Goal: Task Accomplishment & Management: Complete application form

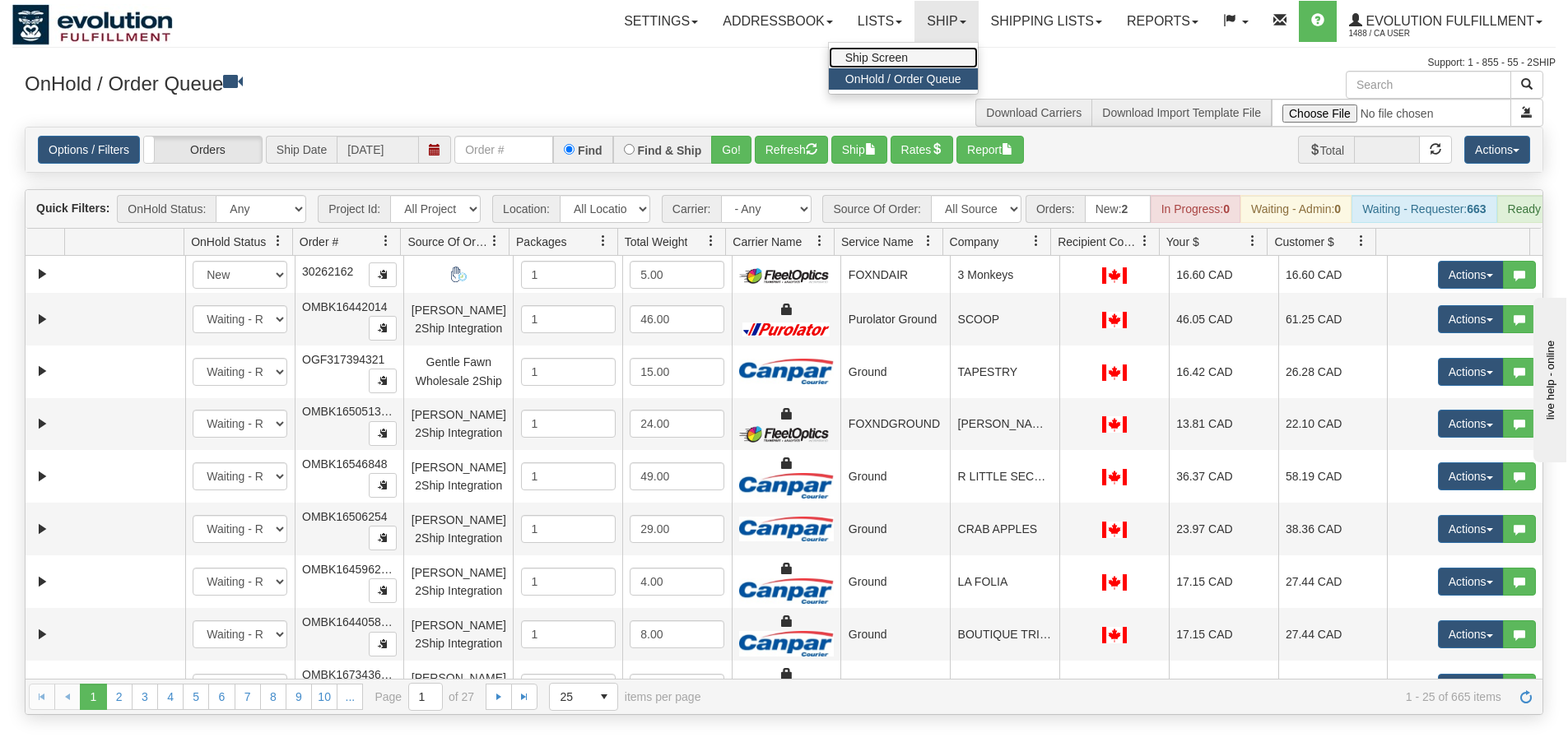
click at [944, 59] on link "Ship Screen" at bounding box center [902, 58] width 149 height 21
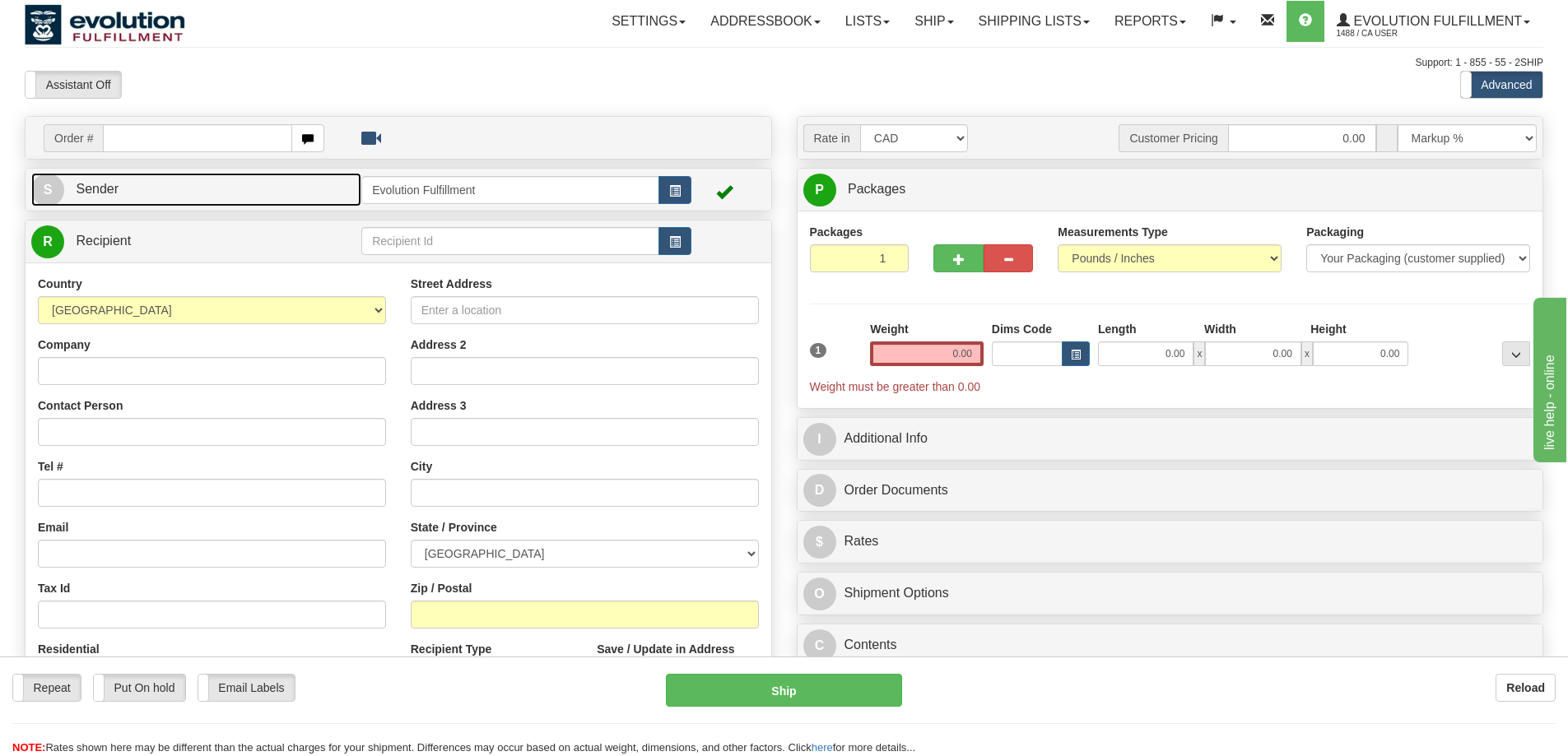
click at [309, 188] on link "S Sender" at bounding box center [197, 189] width 330 height 34
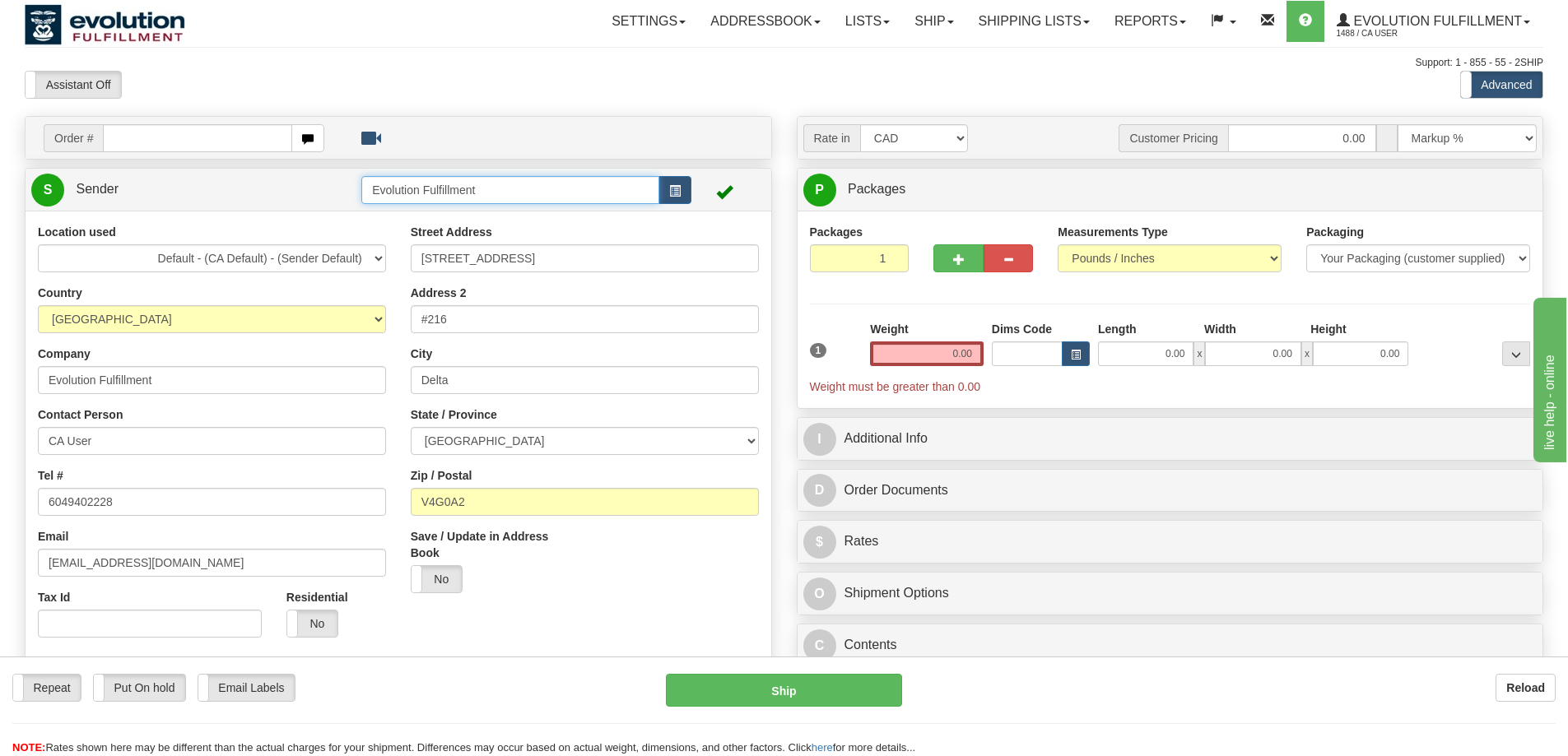
click at [461, 182] on input "Evolution Fulfillment" at bounding box center [510, 190] width 297 height 28
click at [675, 190] on span "button" at bounding box center [675, 191] width 12 height 11
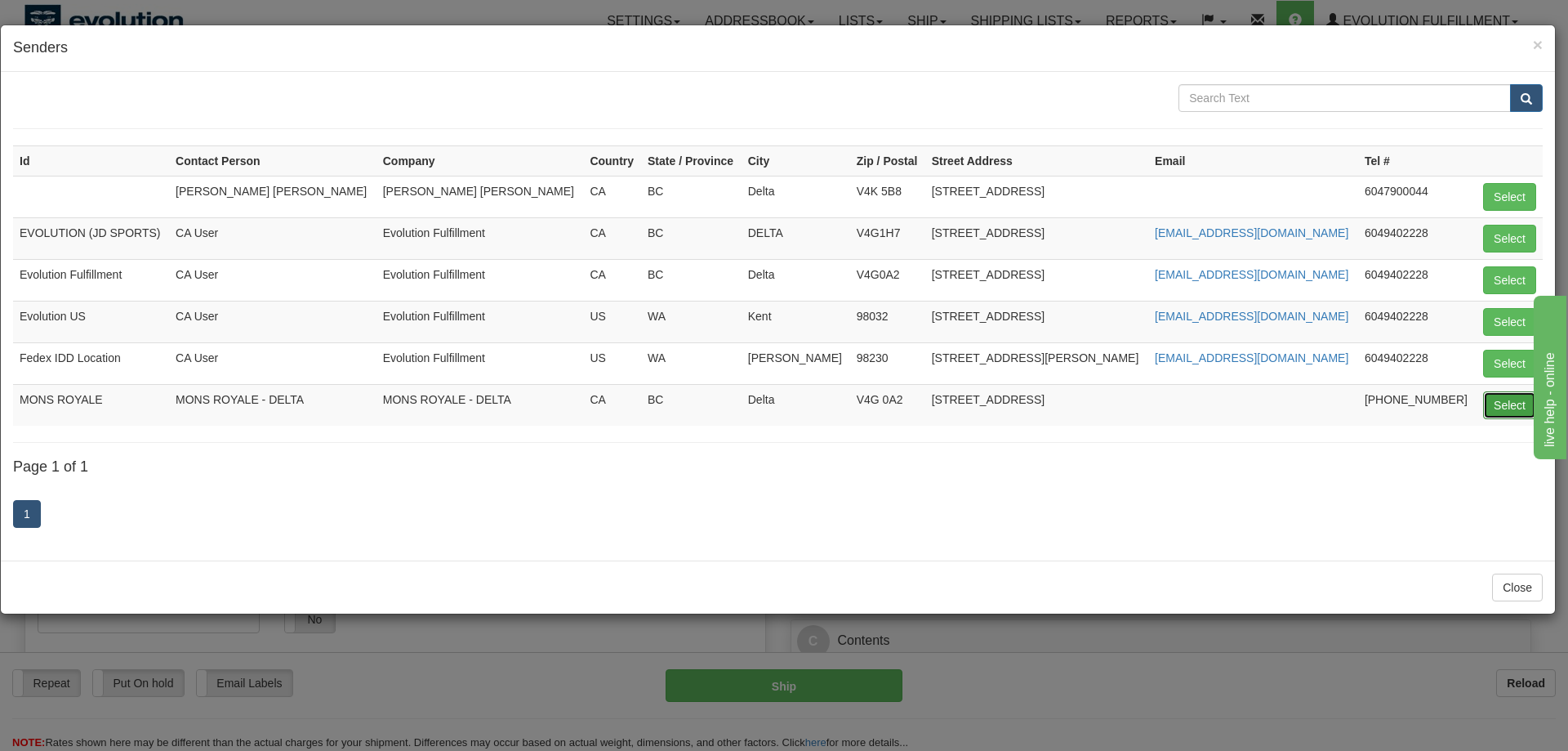
click at [1517, 414] on button "Select" at bounding box center [1510, 405] width 53 height 28
type input "MONS ROYALE"
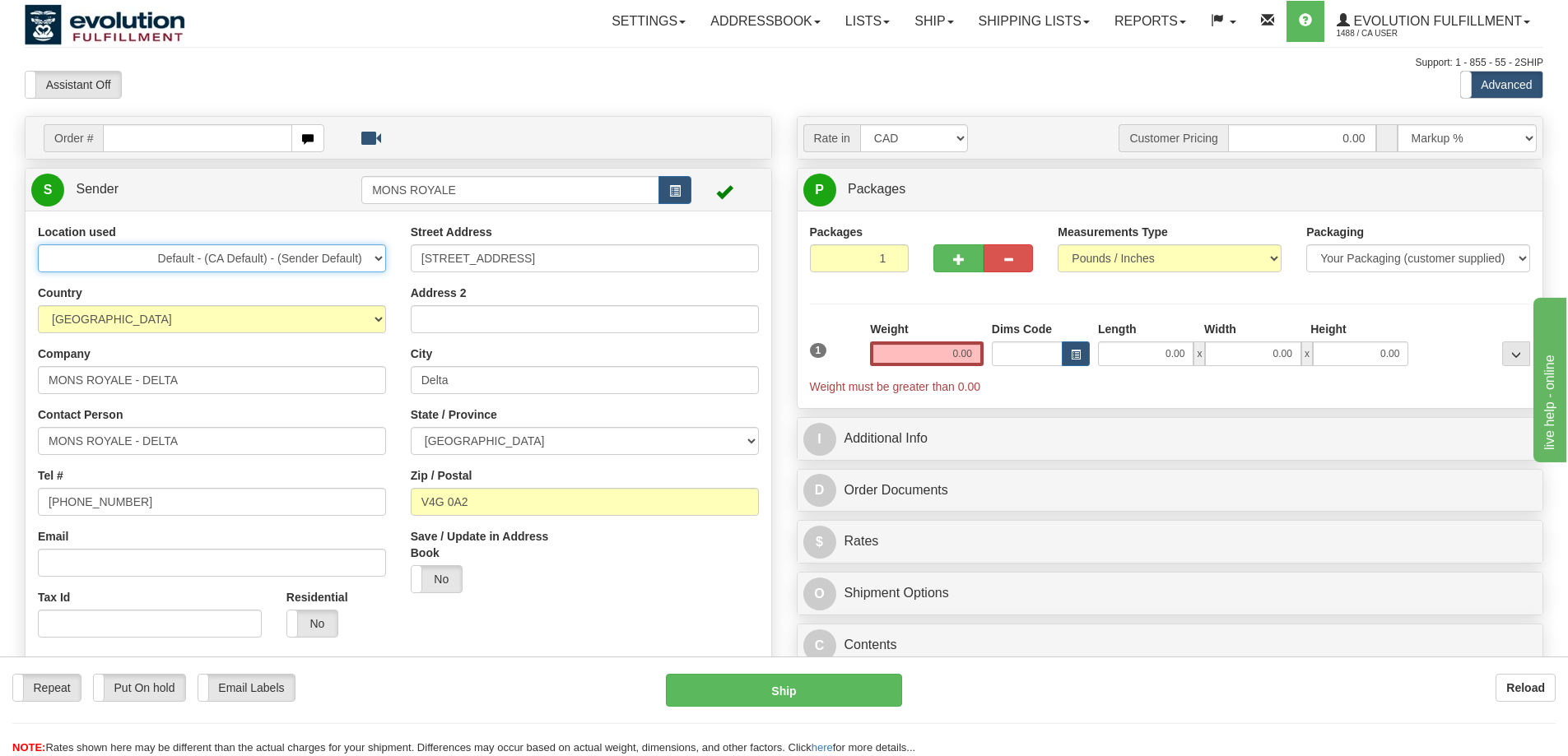
click at [334, 252] on select "Default - (CA Default) - (Sender Default) Evolution US EVOLUTION V3 Fedex IDD L…" at bounding box center [211, 258] width 348 height 28
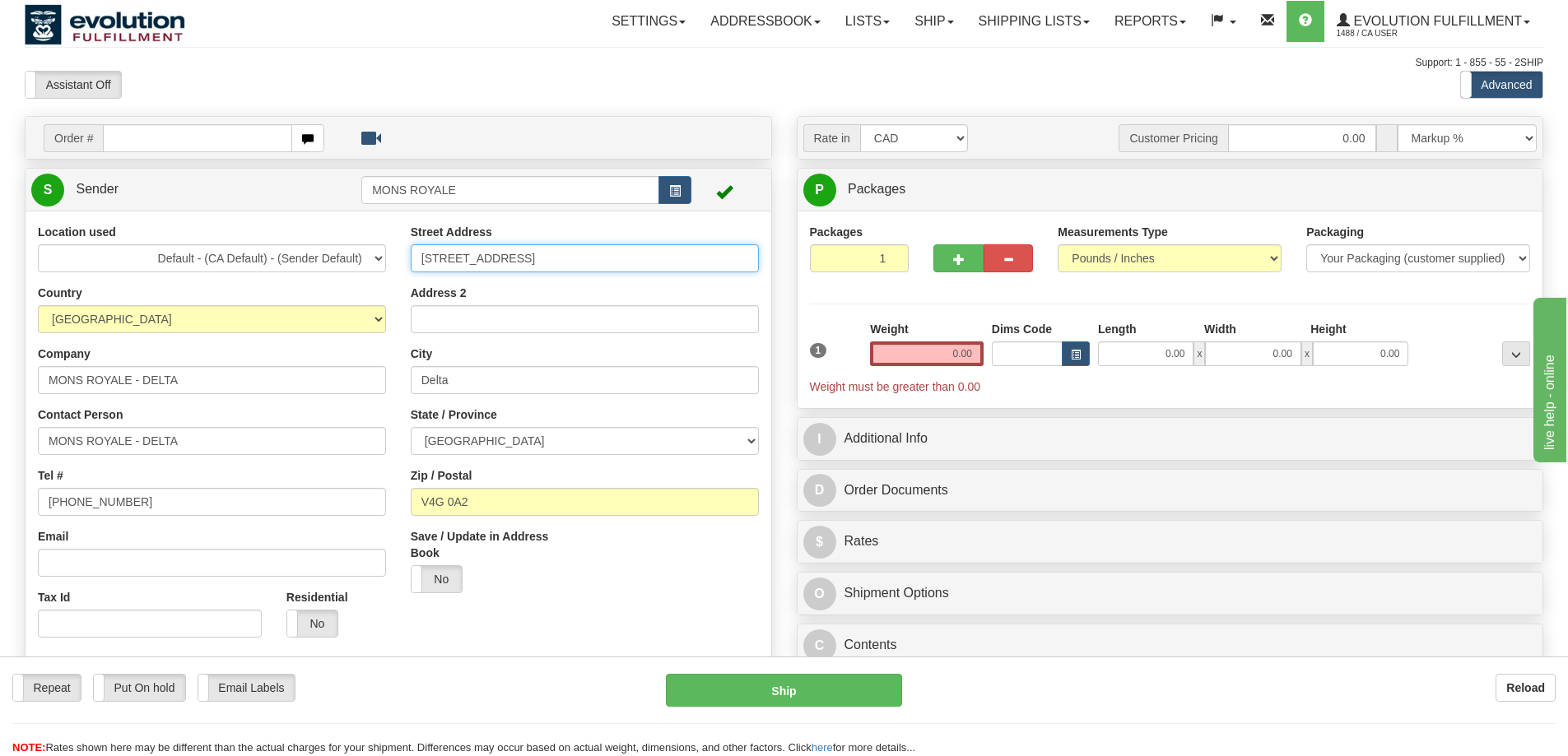
click at [496, 265] on input "[STREET_ADDRESS]" at bounding box center [584, 258] width 348 height 28
type input "[STREET_ADDRESS]"
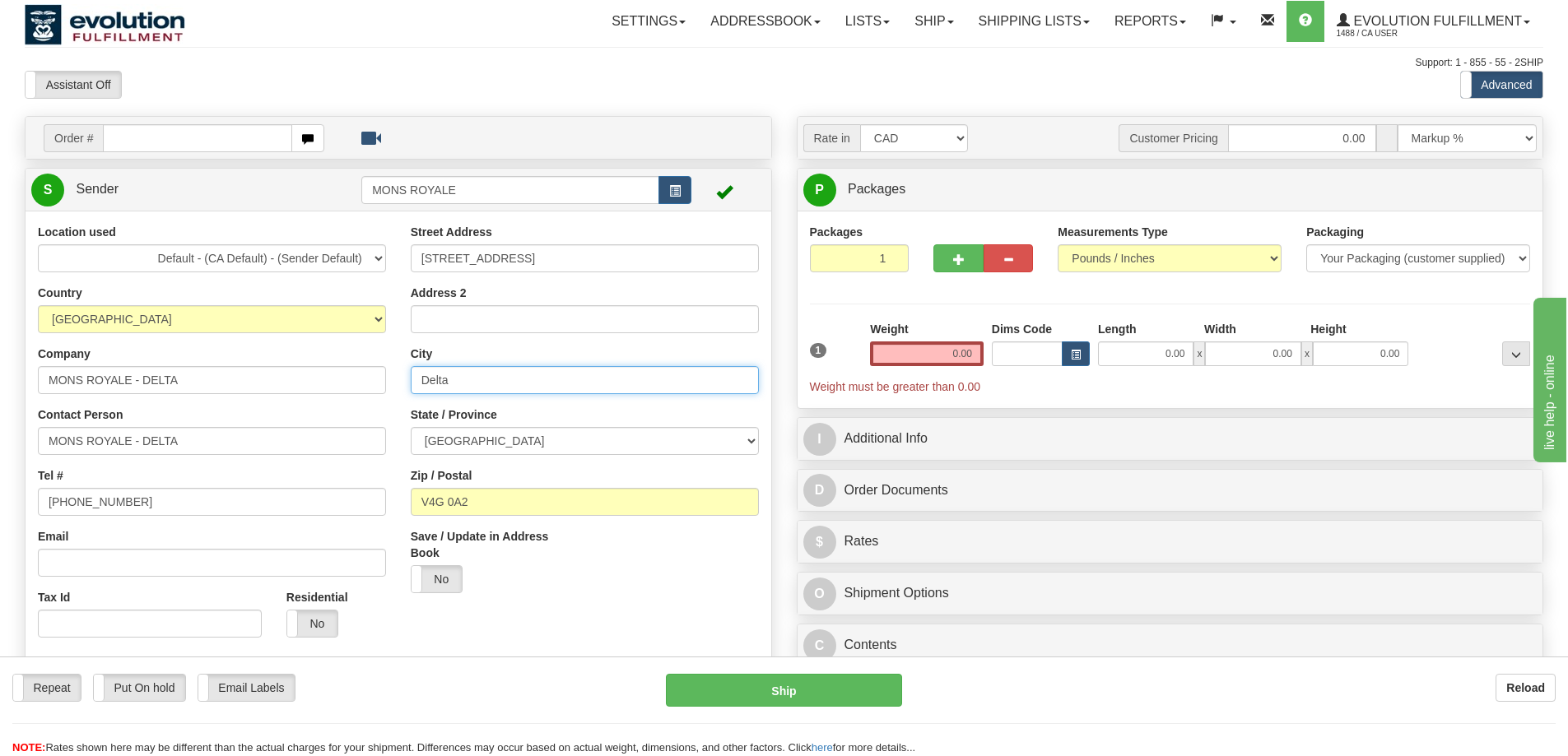
click at [498, 390] on input "Delta" at bounding box center [584, 380] width 348 height 28
type input "BROOKLIN"
select select "ON"
type input "L1M 1G1"
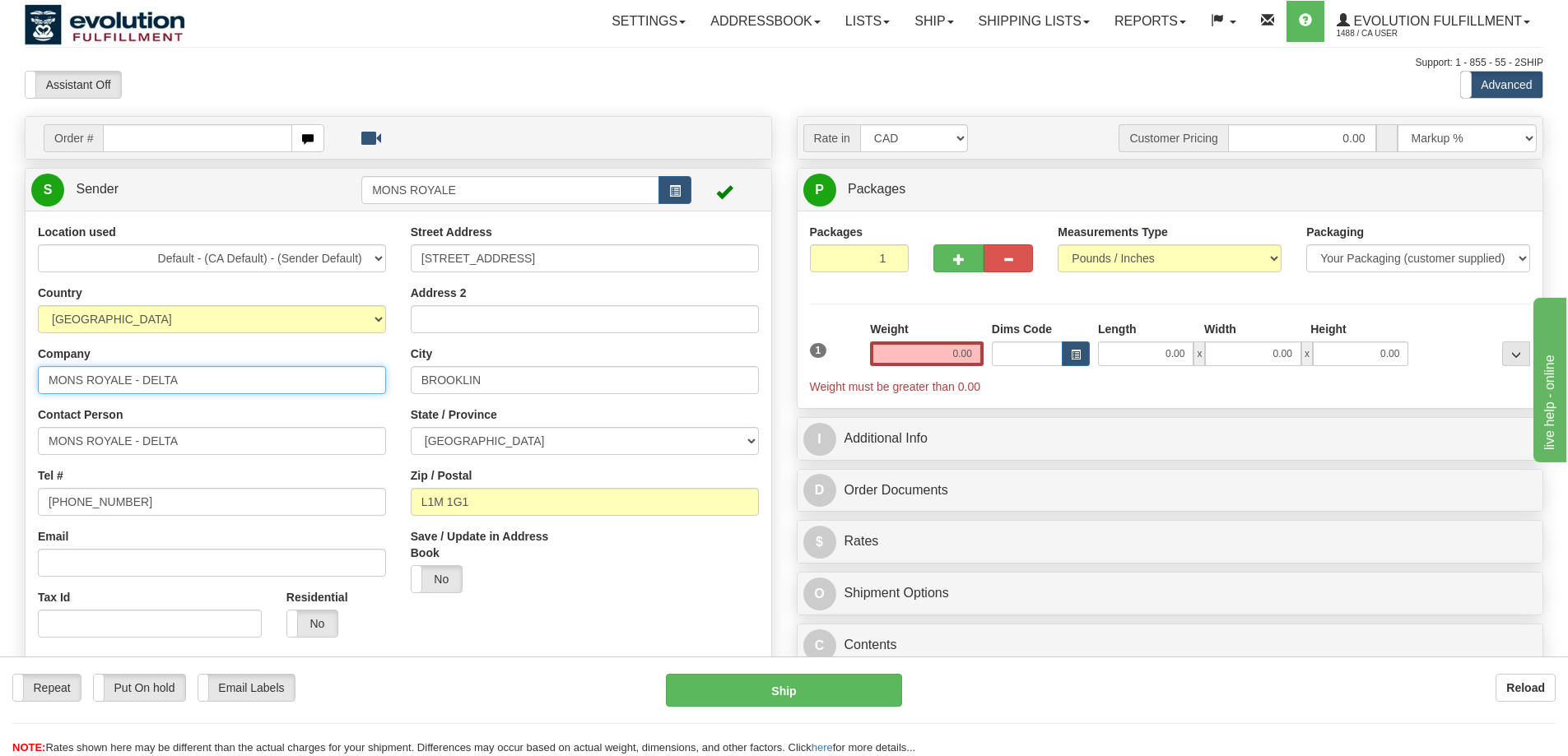
click at [223, 368] on input "MONS ROYALE - DELTA" at bounding box center [211, 380] width 348 height 28
click at [218, 420] on div "Contact Person MONS ROYALE - DELTA" at bounding box center [211, 431] width 348 height 49
click at [190, 444] on input "MONS ROYALE - DELTA" at bounding box center [211, 440] width 348 height 28
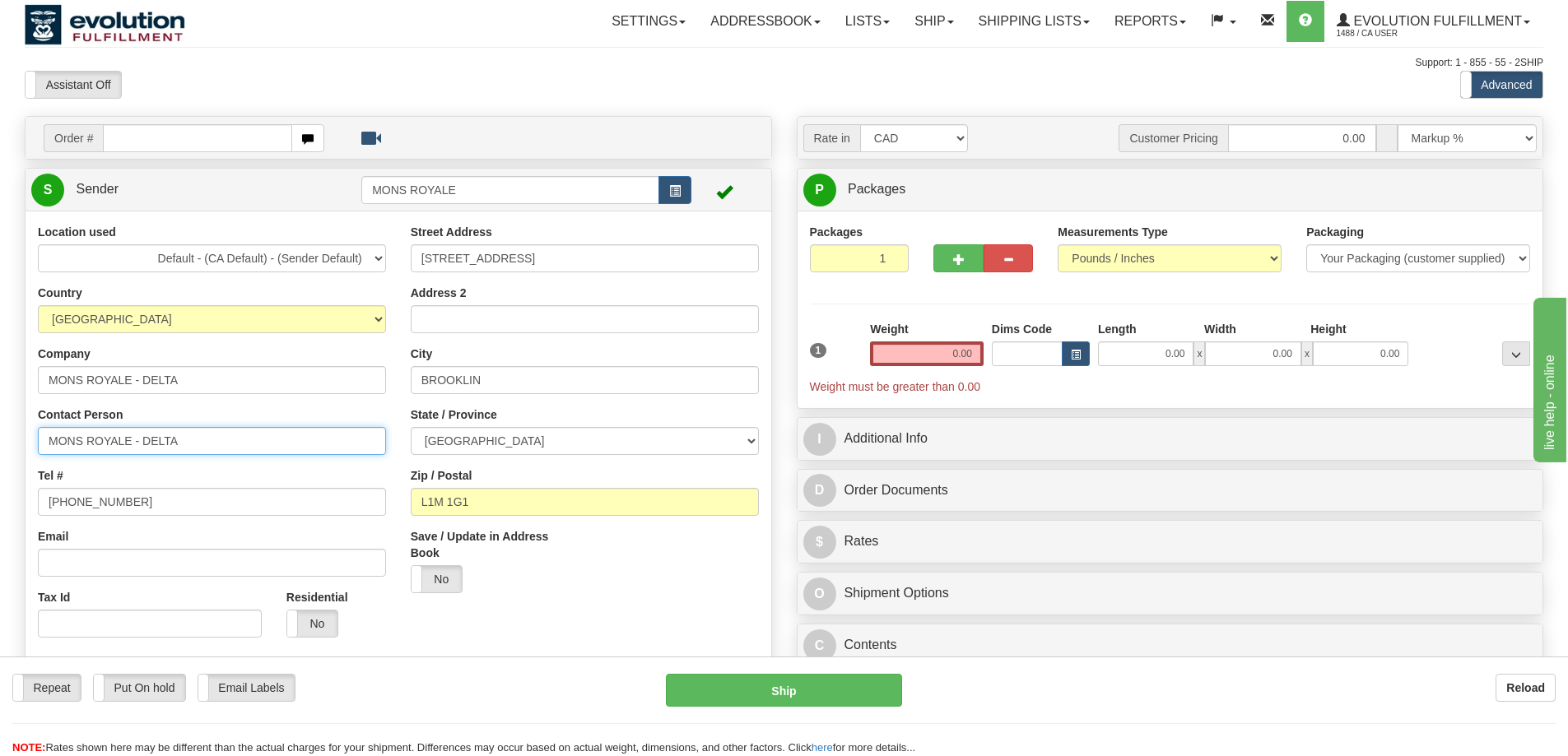
click at [190, 444] on input "MONS ROYALE - DELTA" at bounding box center [211, 440] width 348 height 28
paste input "[PERSON_NAME]"
type input "[PERSON_NAME]"
click at [324, 626] on label "No" at bounding box center [312, 623] width 50 height 26
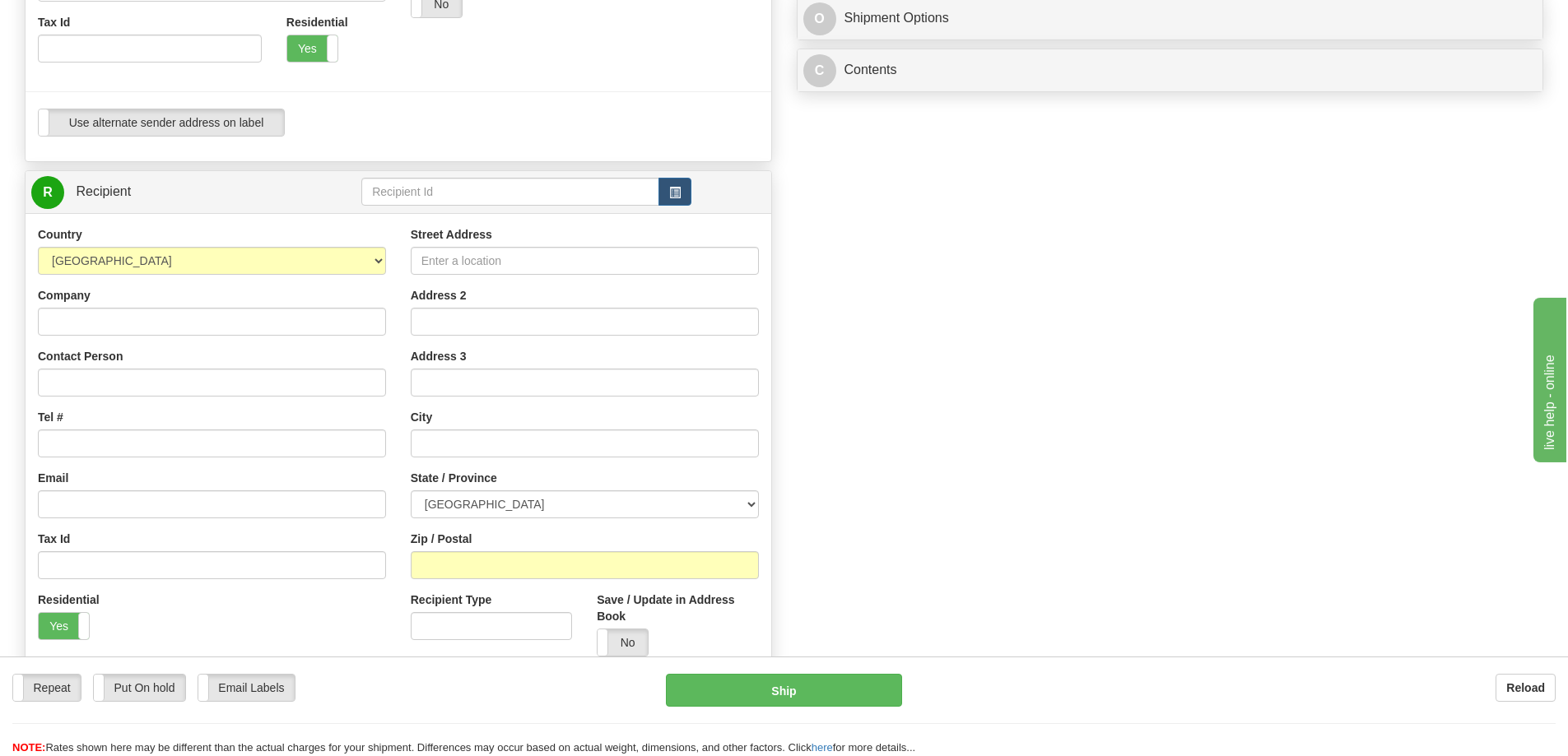
scroll to position [576, 0]
click at [539, 244] on div "Street Address" at bounding box center [584, 249] width 348 height 49
click at [518, 258] on input "Street Address" at bounding box center [584, 259] width 348 height 28
click at [620, 276] on div "Street Address Address 2 Address 3 City State / Province [GEOGRAPHIC_DATA] [GEO…" at bounding box center [584, 446] width 372 height 442
click at [632, 261] on input "Street Address" at bounding box center [584, 259] width 348 height 28
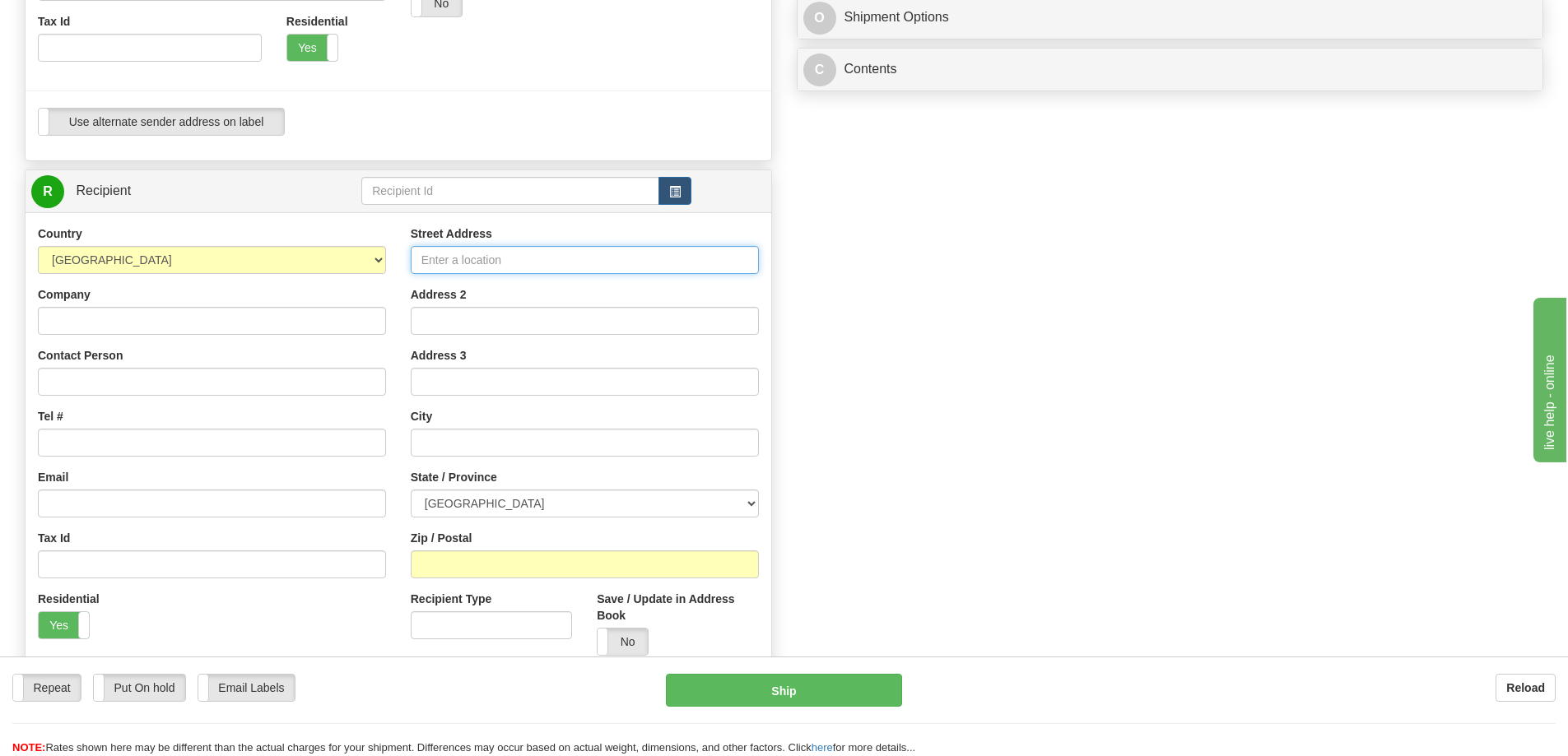
paste input "[STREET_ADDRESS]"
type input "[STREET_ADDRESS]"
click at [430, 457] on div "Street Address [STREET_ADDRESS] Address 2 Address 3 City State / Province [GEOG…" at bounding box center [584, 446] width 372 height 442
click at [442, 445] on input "text" at bounding box center [584, 442] width 348 height 28
type input "s"
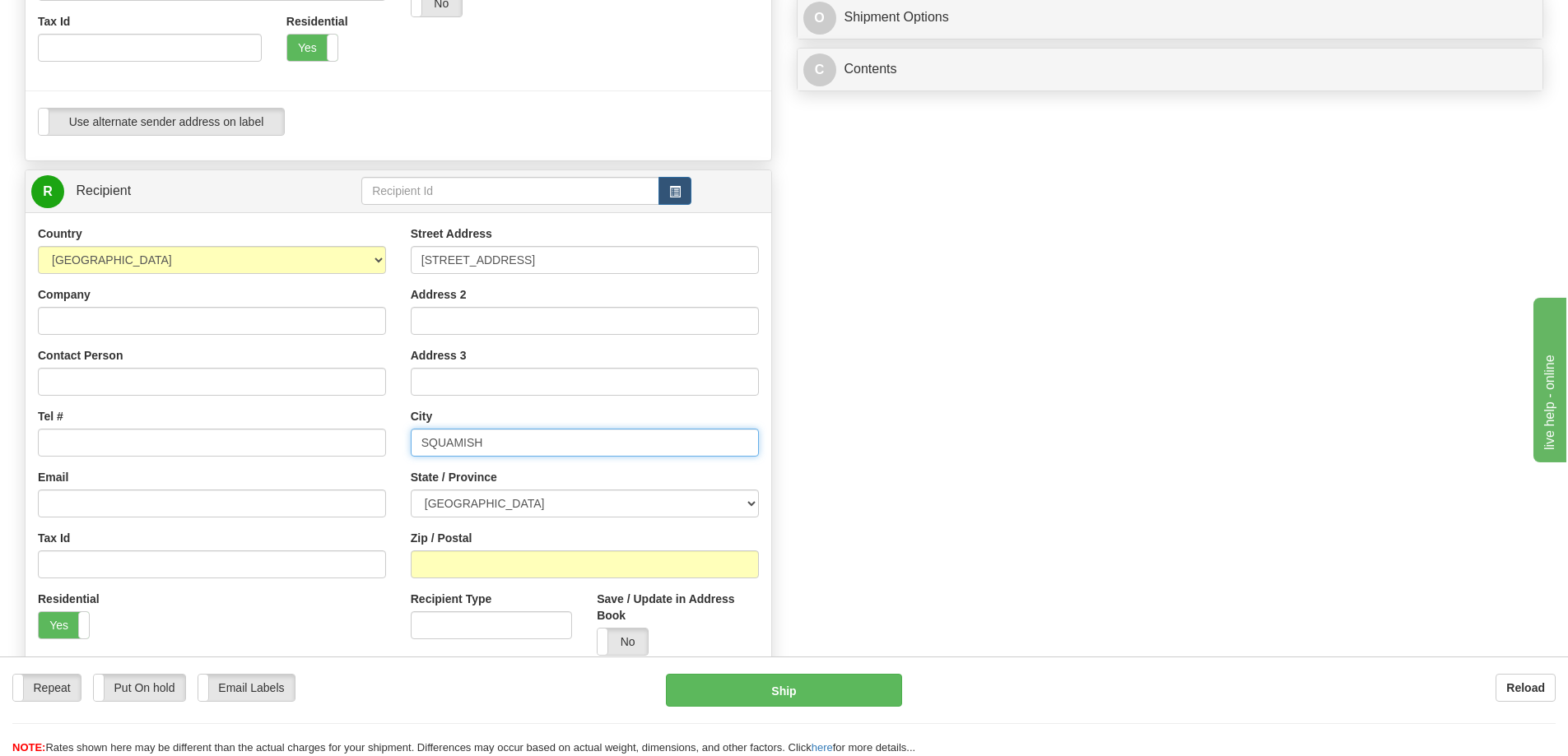
type input "SQUAMISH"
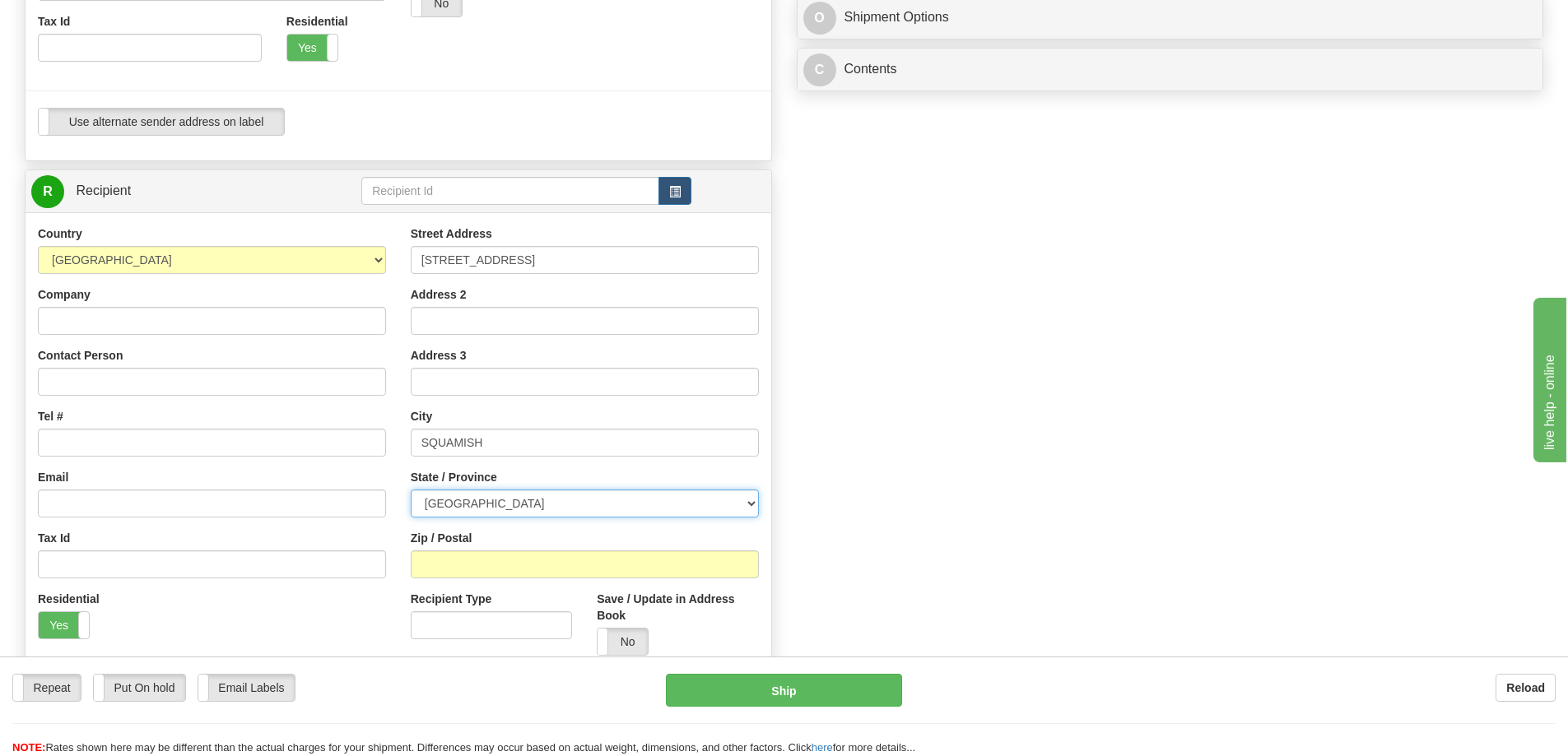
select select "BC"
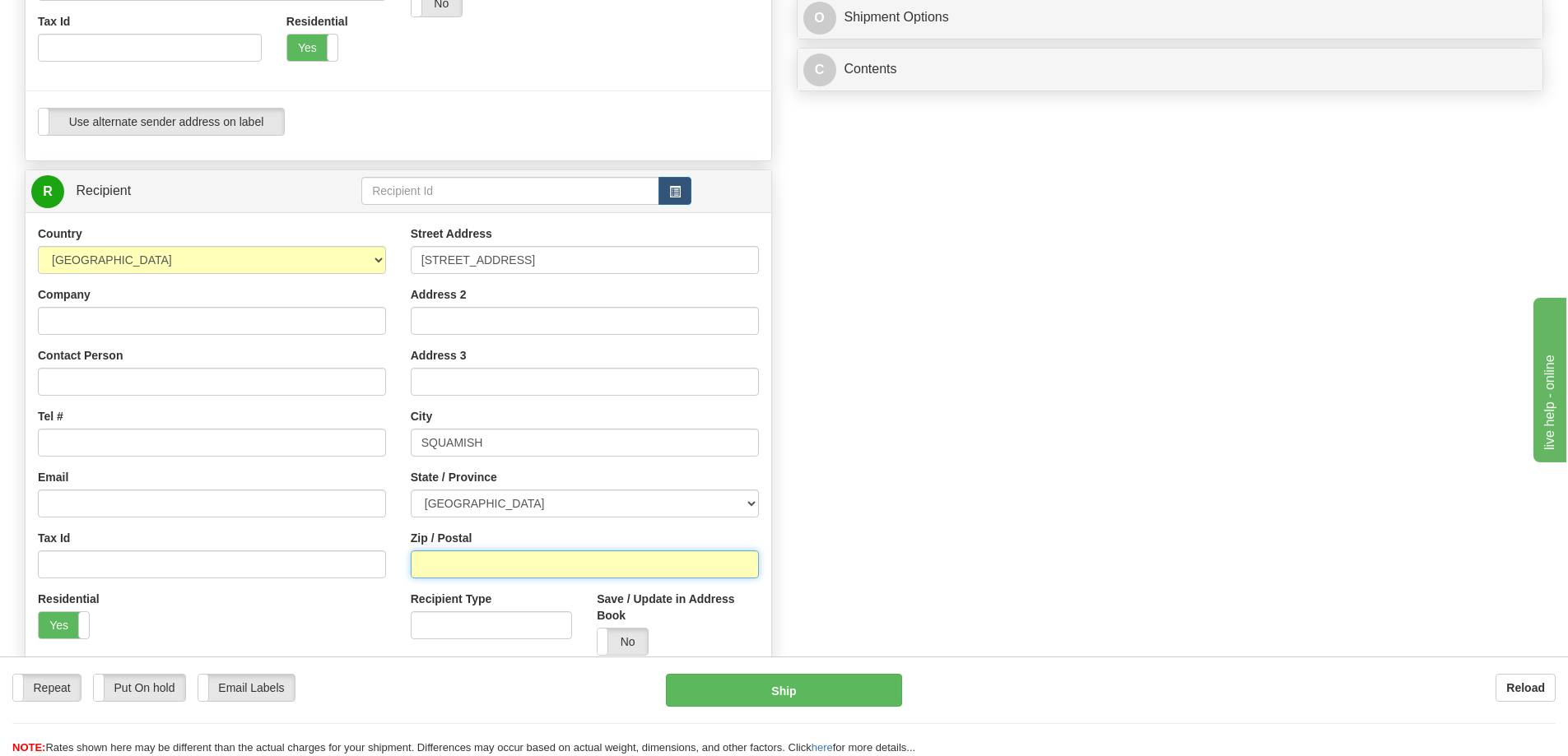
click at [638, 561] on input "Zip / Postal" at bounding box center [584, 564] width 348 height 28
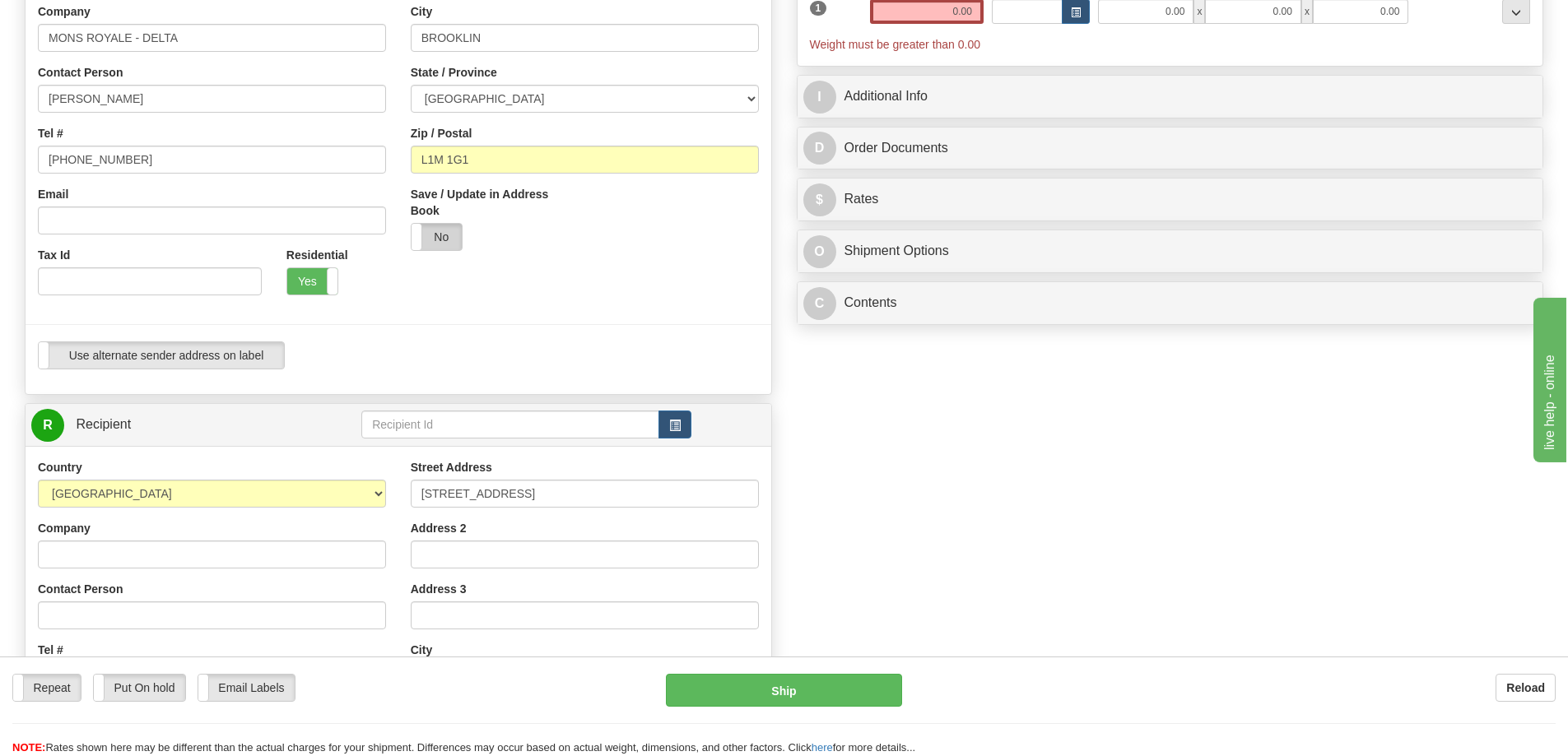
scroll to position [247, 0]
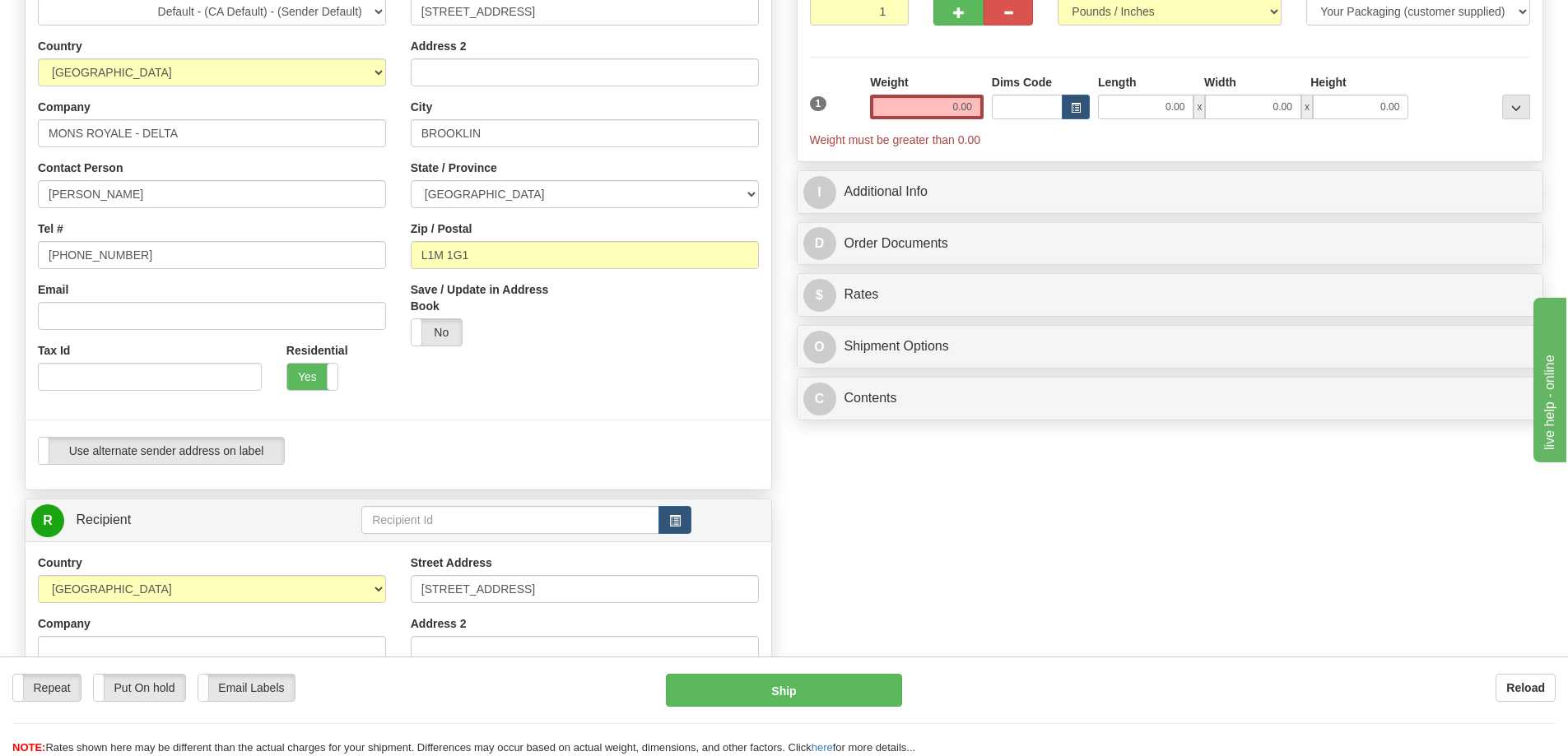
type input "V8B 0Z5"
click at [154, 135] on input "MONS ROYALE - DELTA" at bounding box center [211, 132] width 348 height 28
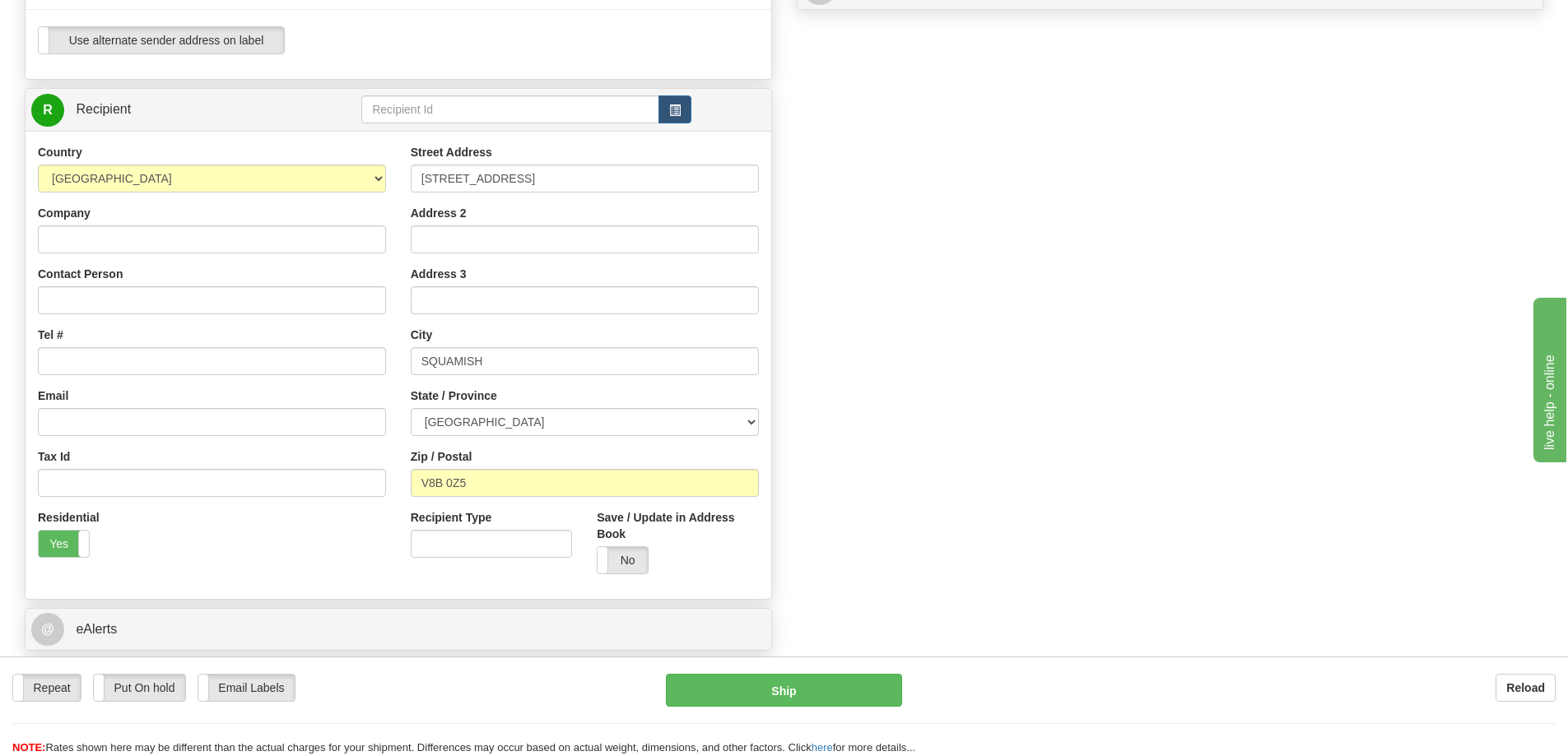
scroll to position [658, 0]
click at [195, 250] on input "Company" at bounding box center [211, 238] width 348 height 28
paste input "MONS ROYALE - DELTA"
click at [85, 286] on input "Contact Person" at bounding box center [211, 299] width 348 height 28
click at [188, 228] on input "MONS ROYALE - DELTA" at bounding box center [211, 238] width 348 height 28
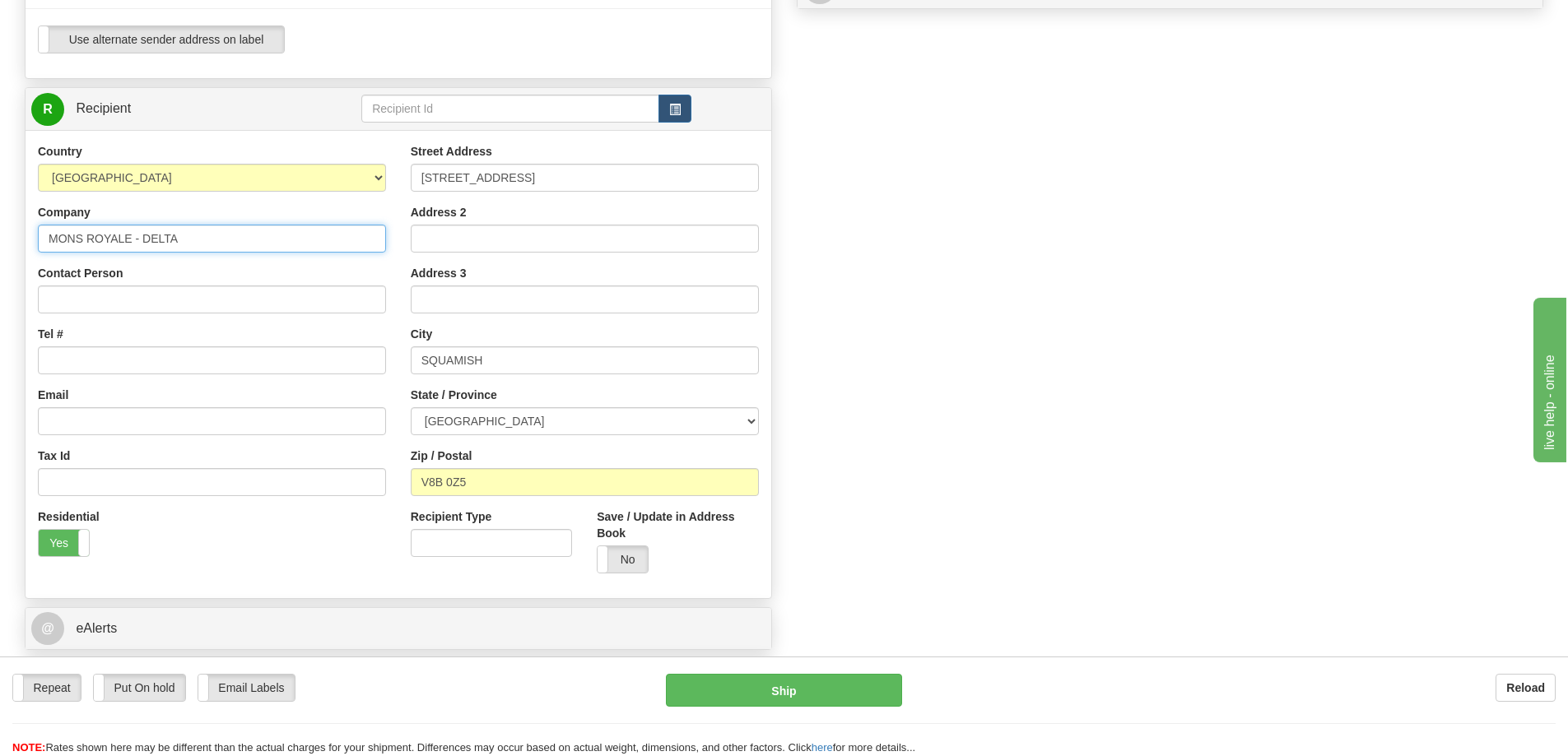
click at [188, 228] on input "MONS ROYALE - DELTA" at bounding box center [211, 238] width 348 height 28
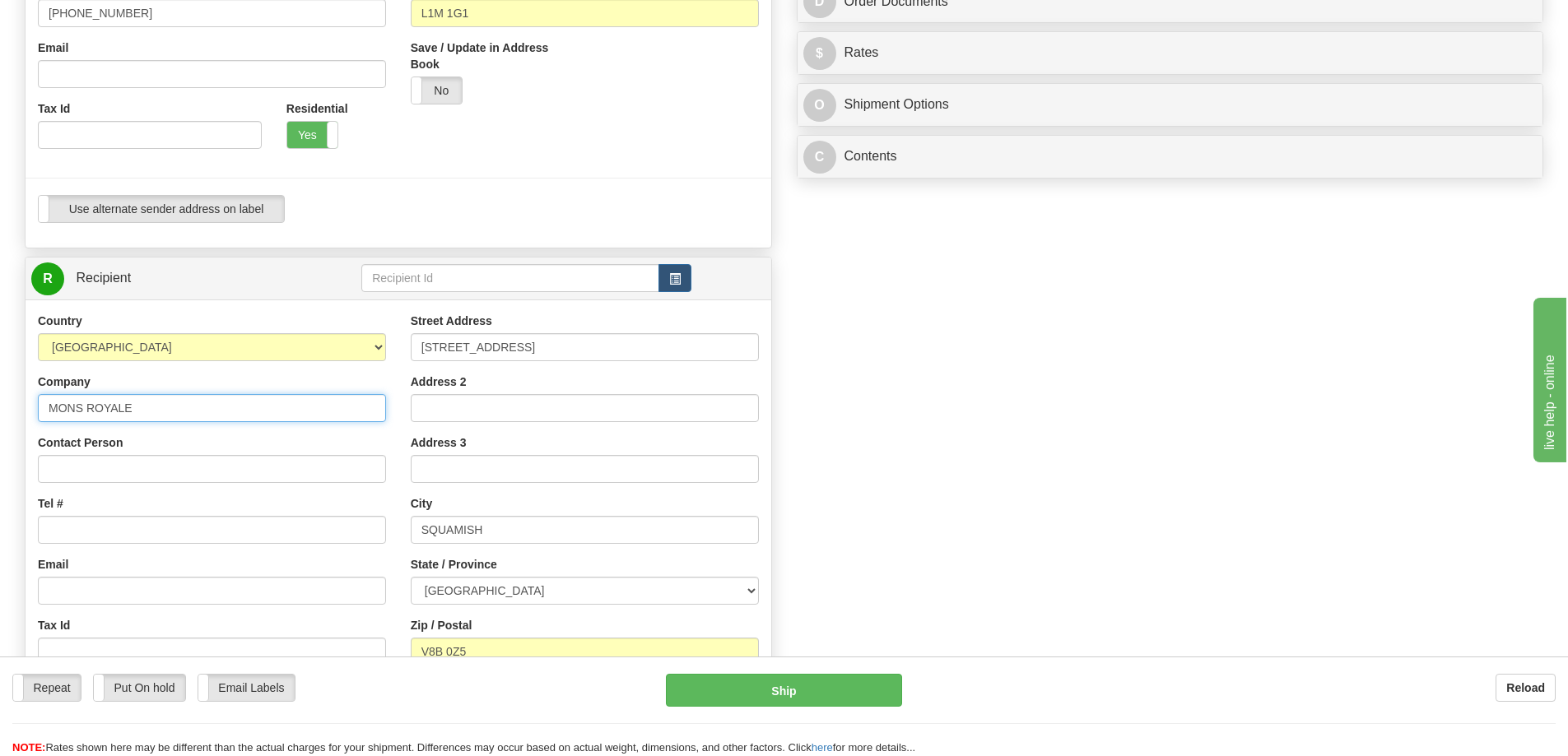
scroll to position [247, 0]
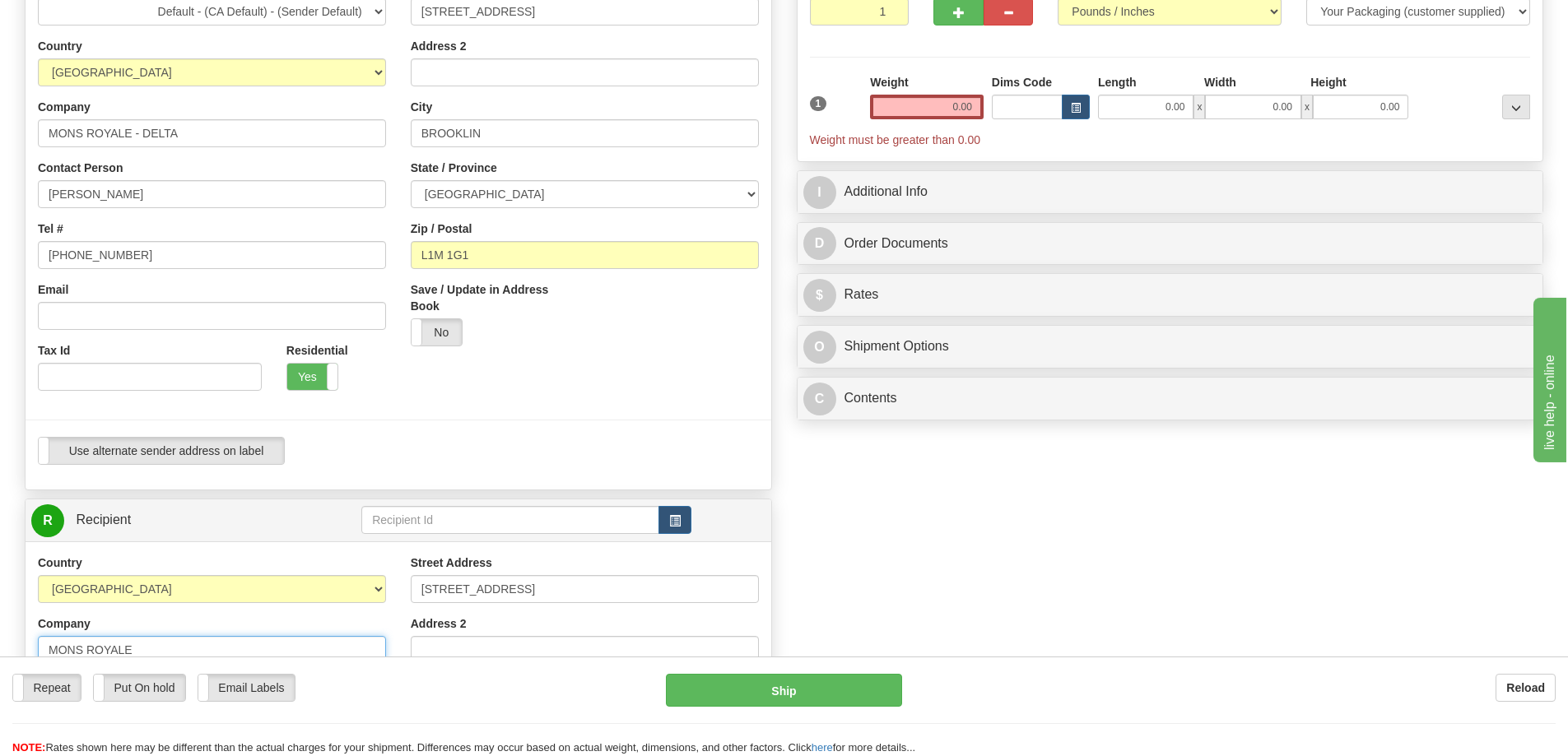
type input "MONS ROYALE"
click at [209, 130] on input "MONS ROYALE - DELTA" at bounding box center [211, 132] width 348 height 28
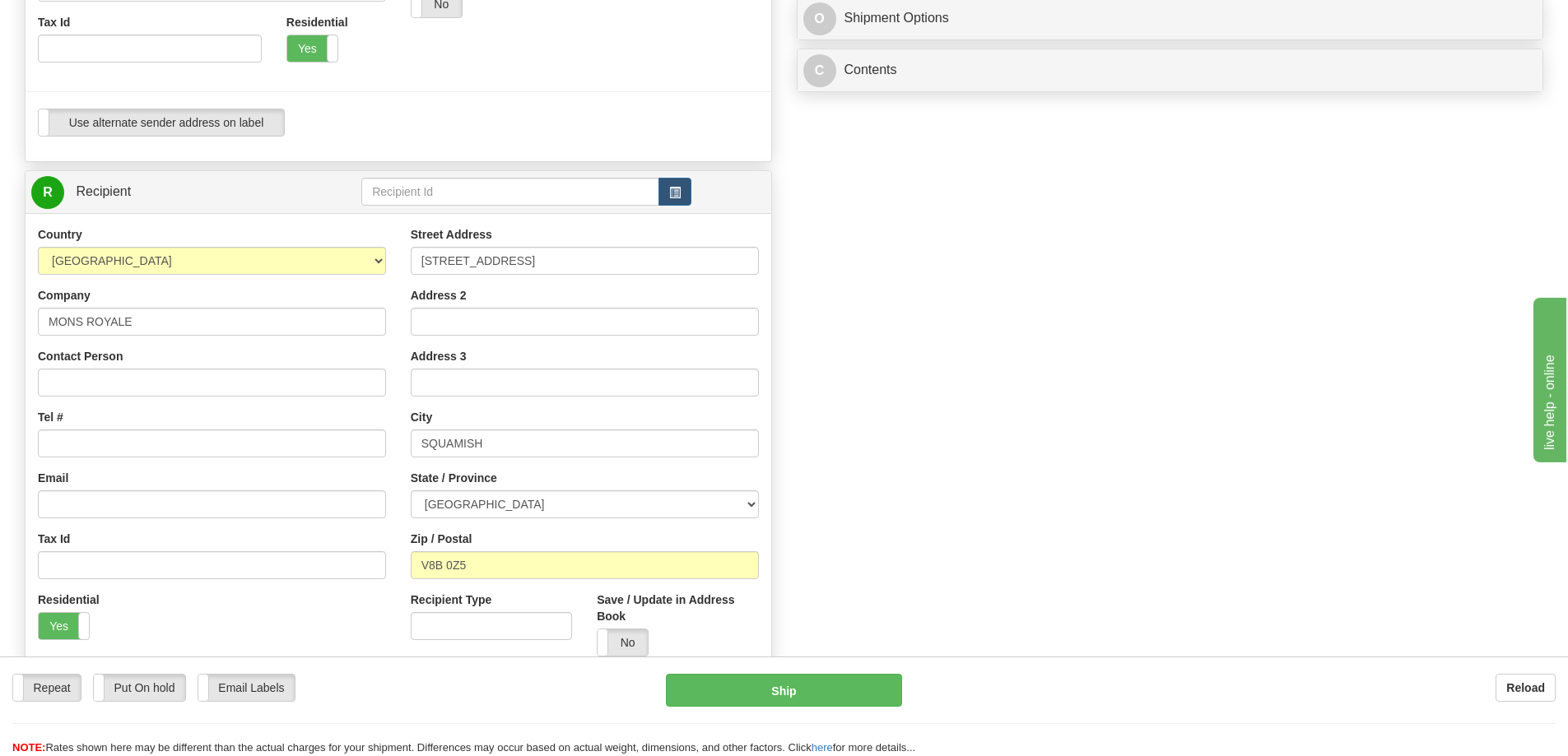
scroll to position [576, 0]
type input "MONS ROYALE"
click at [66, 372] on input "Contact Person" at bounding box center [211, 381] width 348 height 28
type input "[PERSON_NAME]"
drag, startPoint x: 160, startPoint y: 438, endPoint x: 194, endPoint y: 438, distance: 34.0
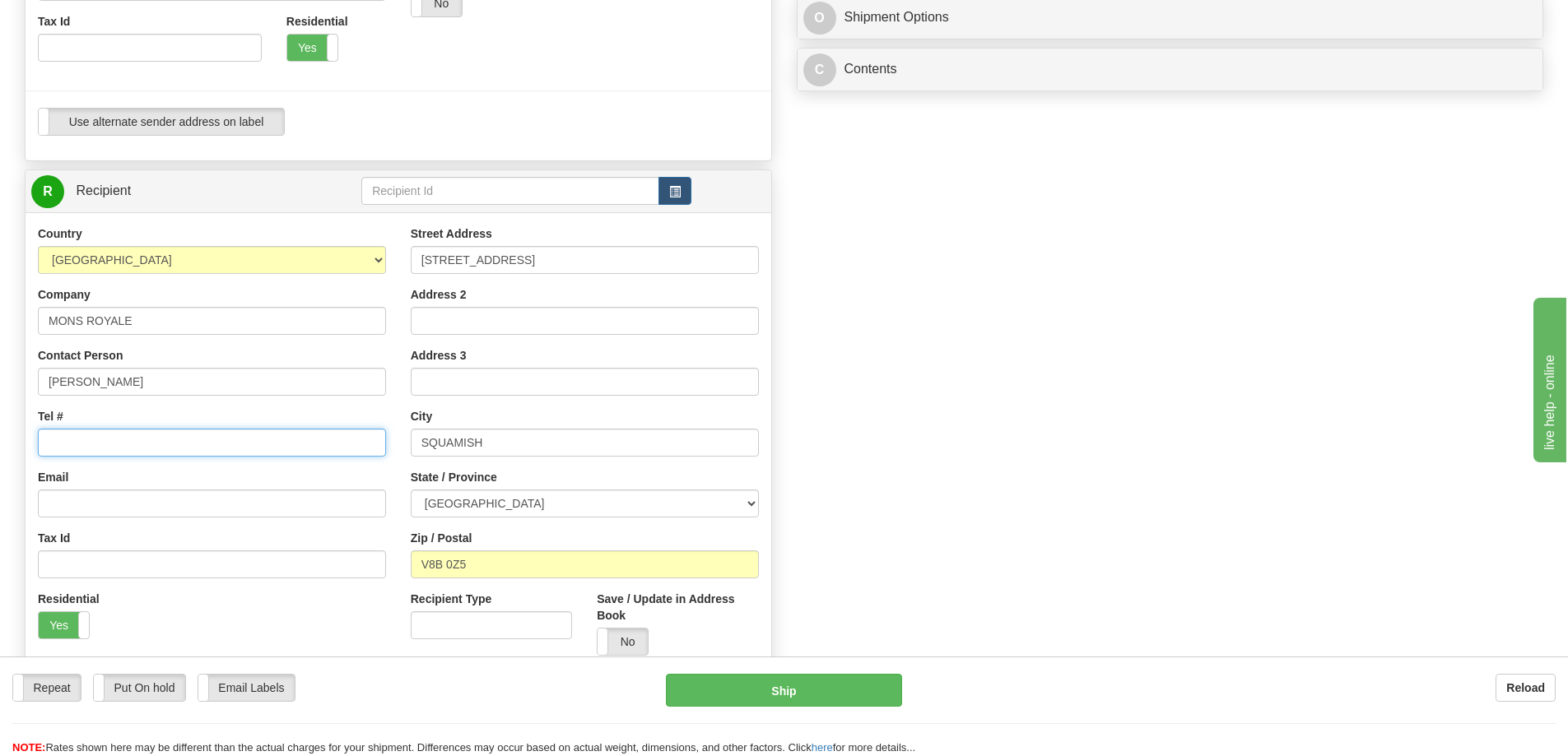
click at [160, 438] on input "Tel #" at bounding box center [211, 442] width 348 height 28
paste input "855) 233-8069"
type input "[PHONE_NUMBER]"
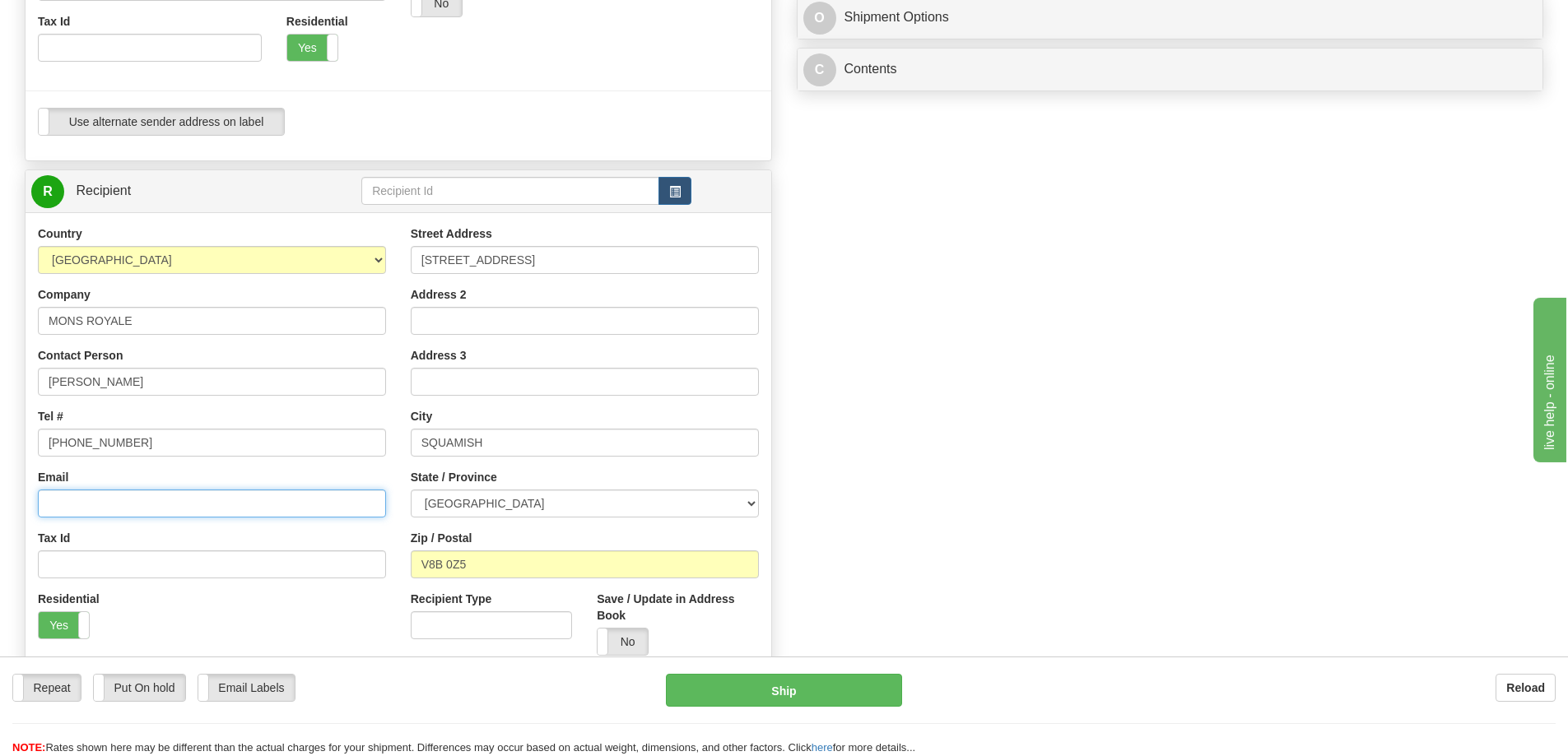
click at [127, 498] on input "Email" at bounding box center [211, 503] width 348 height 28
paste input "[PERSON_NAME][EMAIL_ADDRESS][PERSON_NAME][DOMAIN_NAME]"
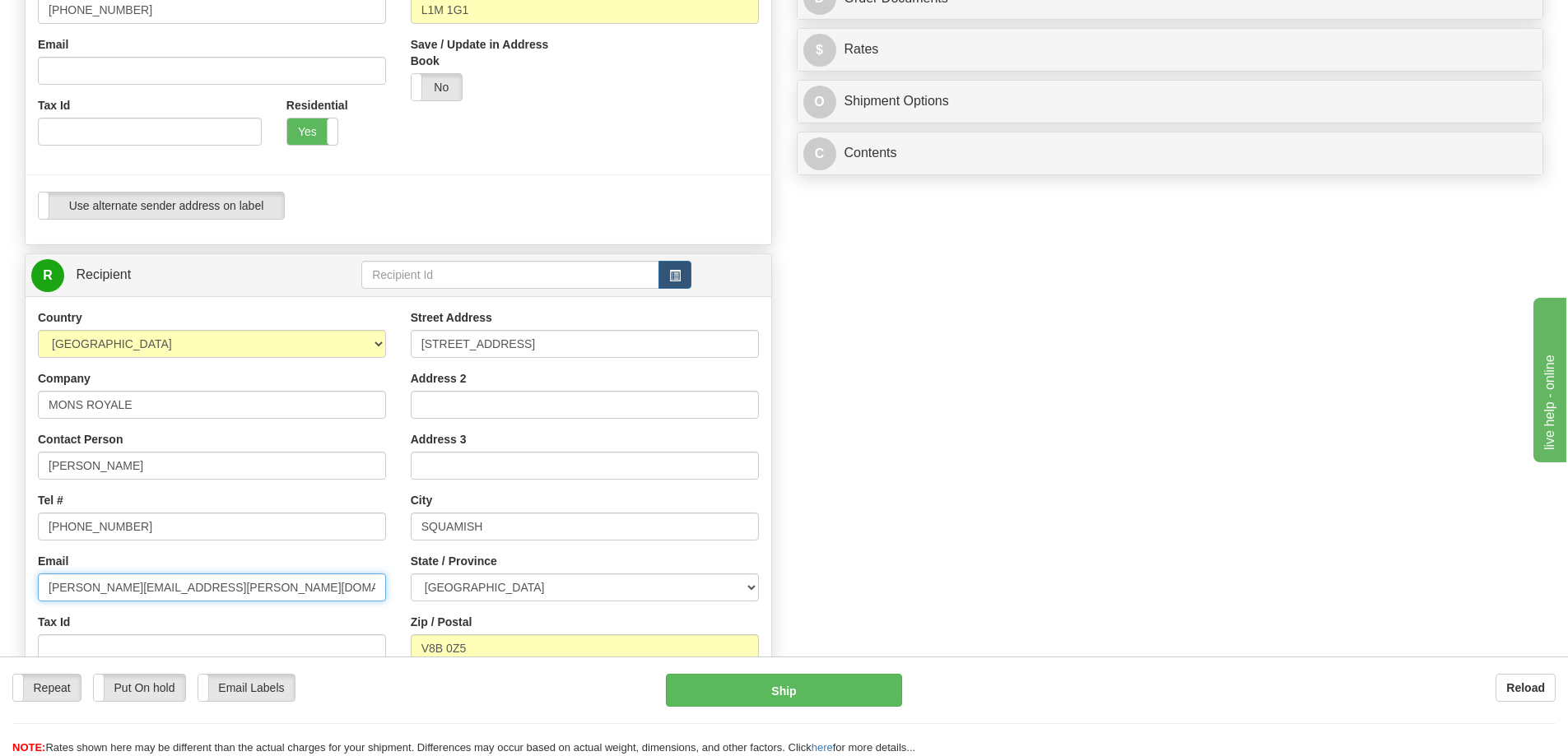
scroll to position [412, 0]
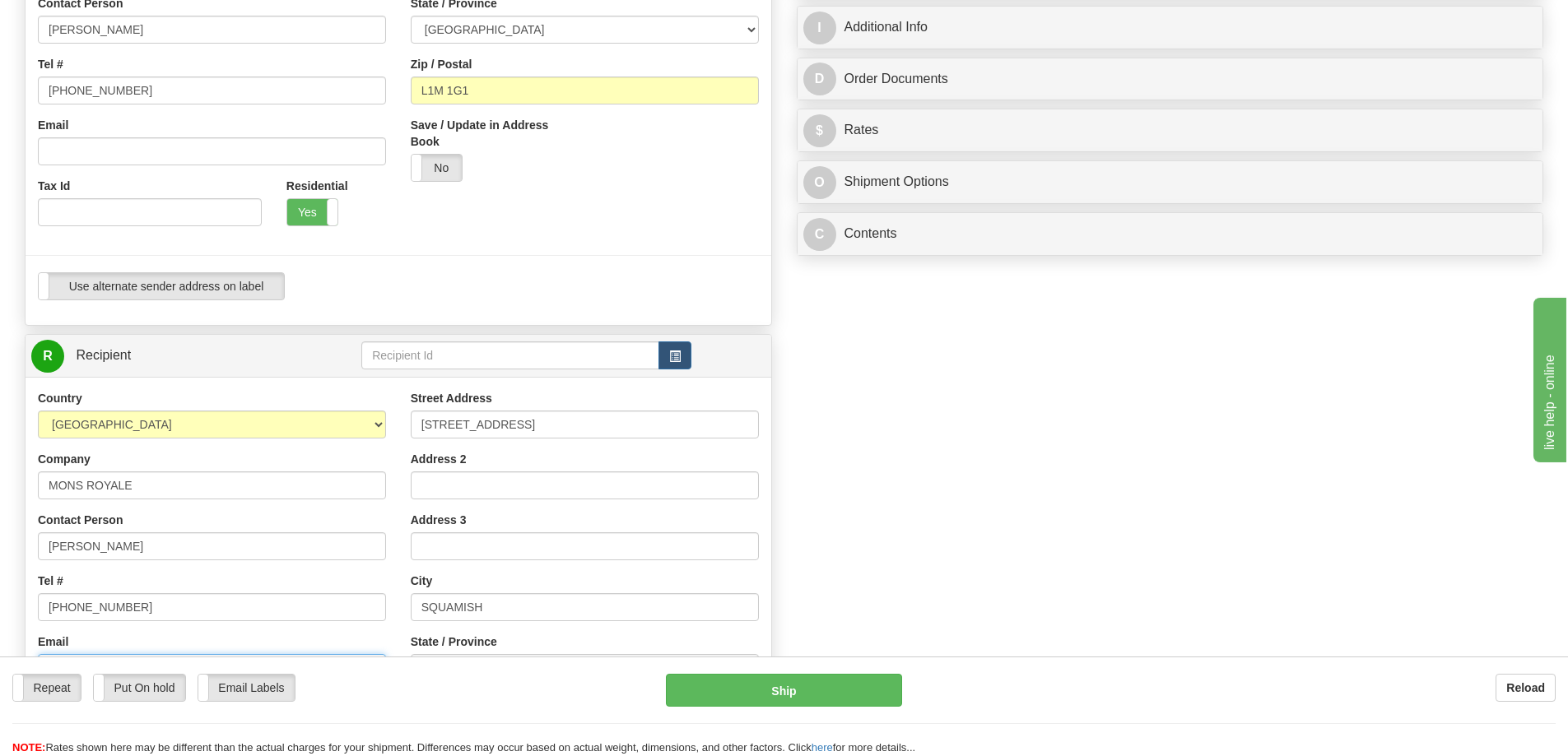
type input "[PERSON_NAME][EMAIL_ADDRESS][PERSON_NAME][DOMAIN_NAME]"
click at [182, 158] on input "Email" at bounding box center [211, 151] width 348 height 28
paste input "[EMAIL_ADDRESS][DOMAIN_NAME]"
type input "[EMAIL_ADDRESS][DOMAIN_NAME]"
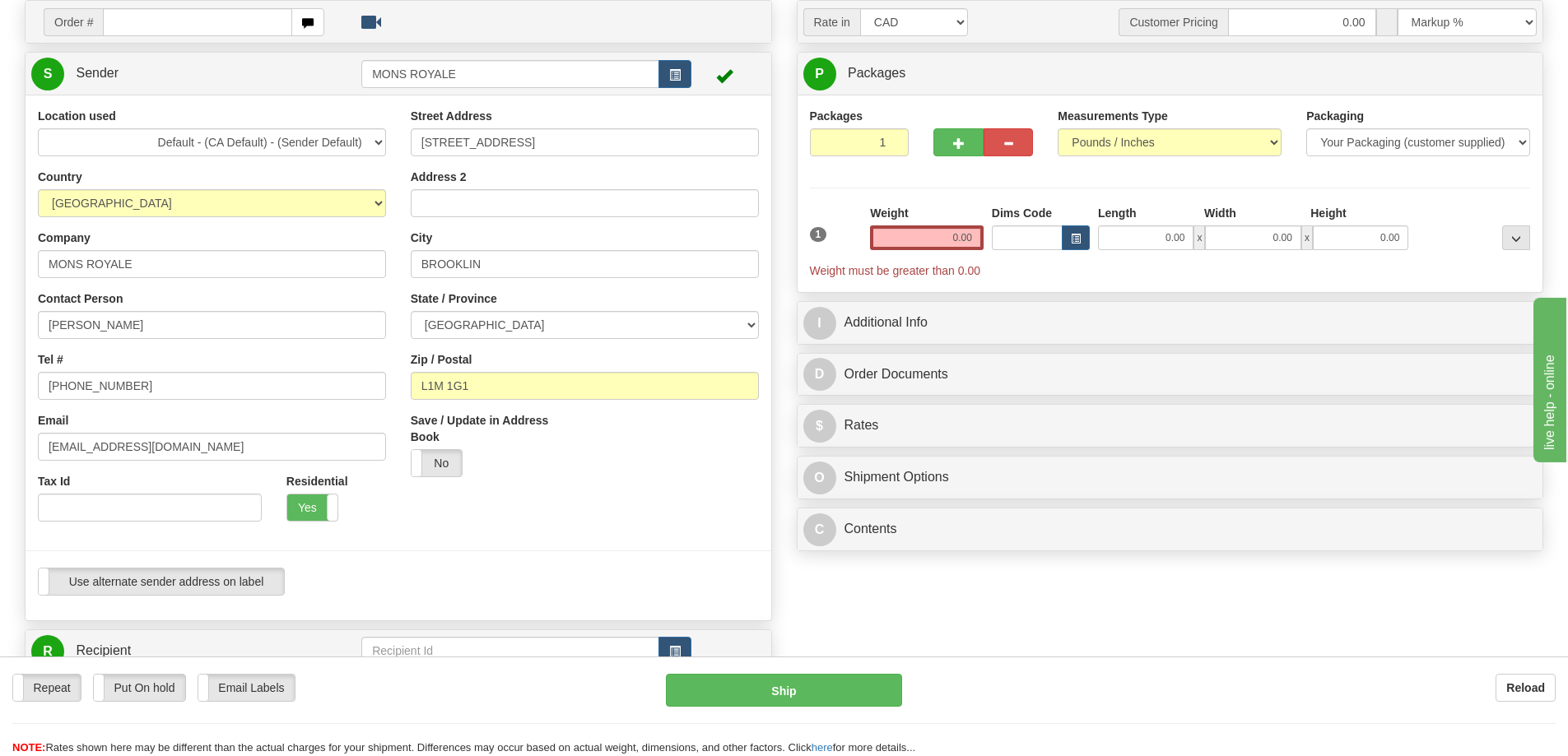
scroll to position [0, 0]
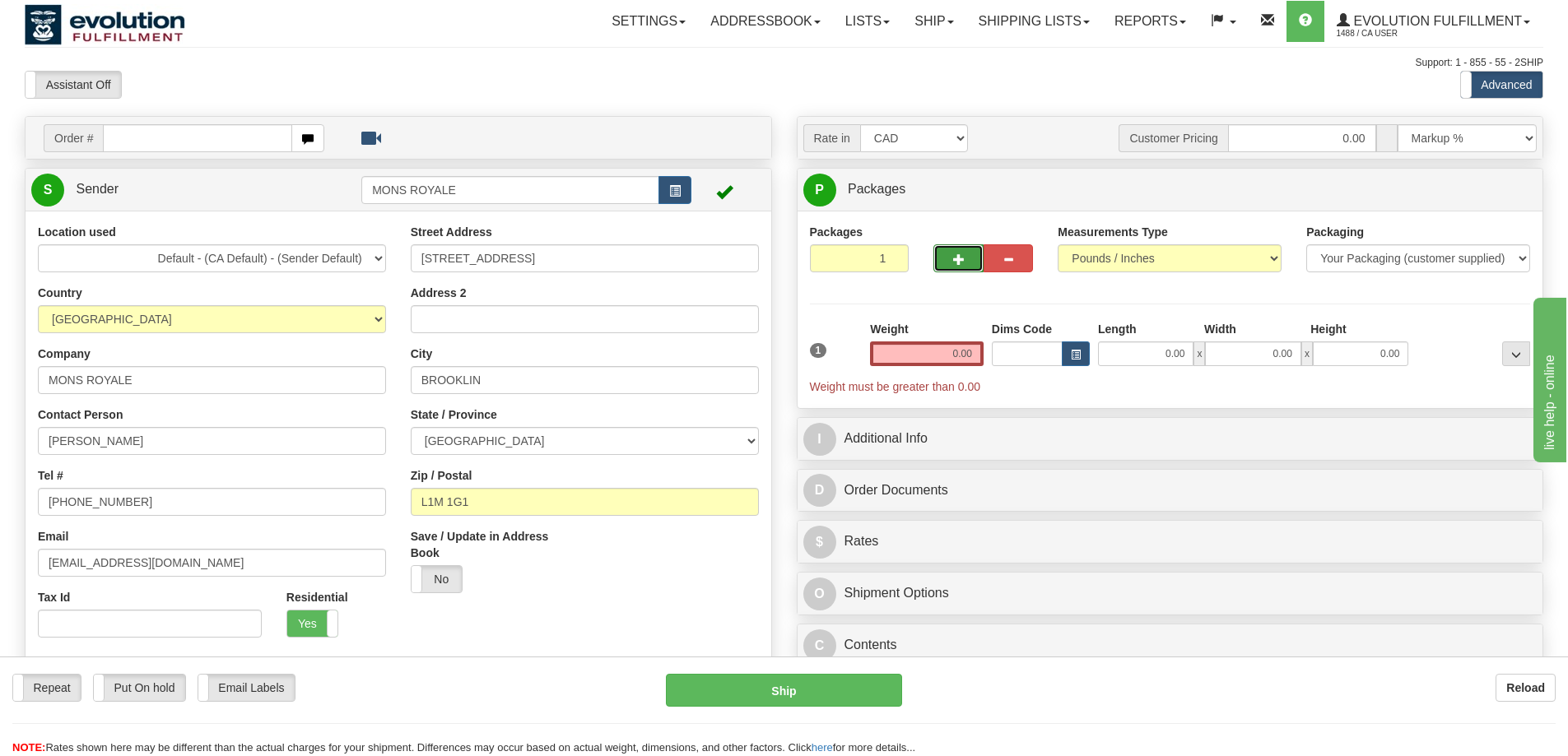
click at [958, 263] on span "button" at bounding box center [959, 259] width 12 height 11
radio input "true"
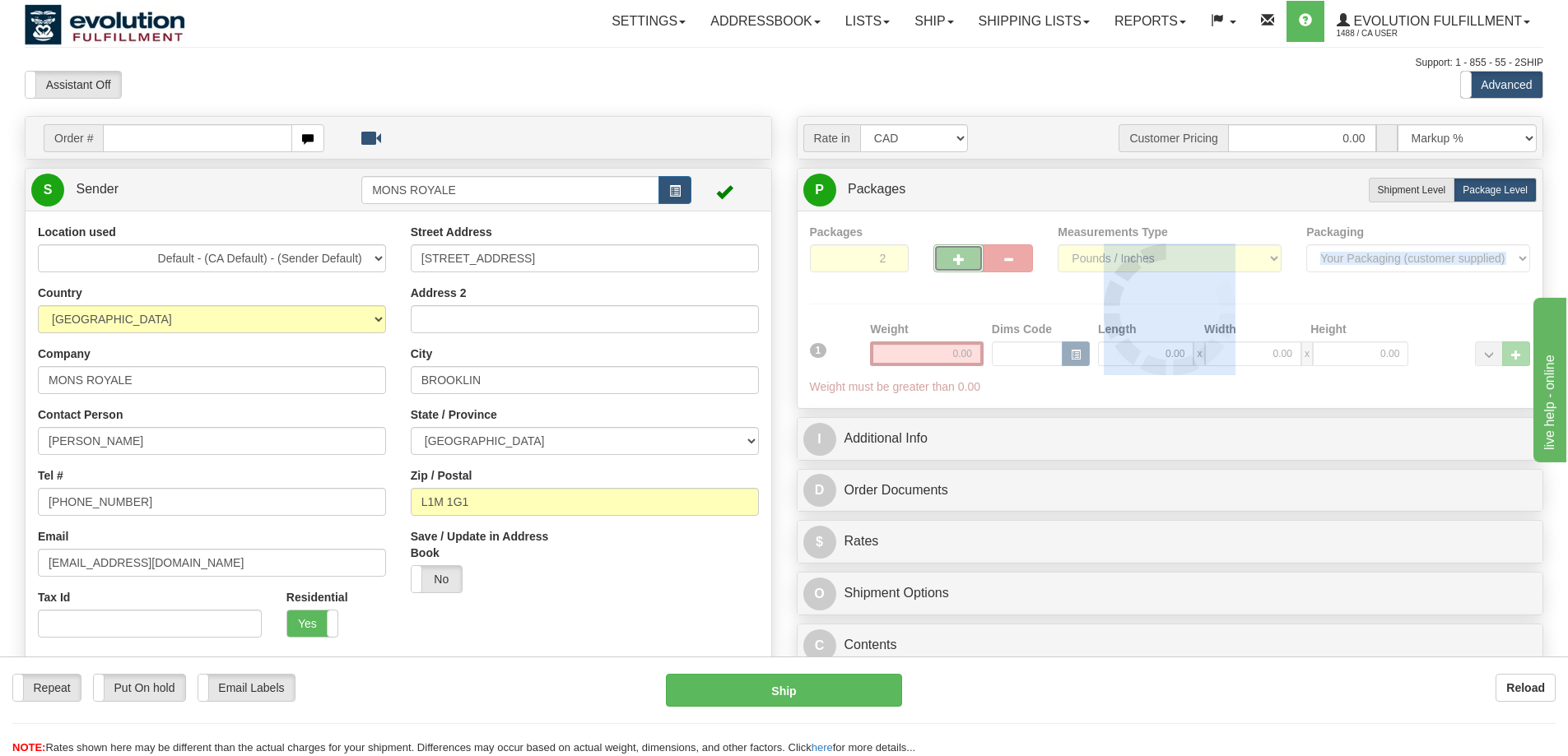
click at [958, 263] on div "Packages 2 1 Measurements Type" at bounding box center [1170, 309] width 721 height 172
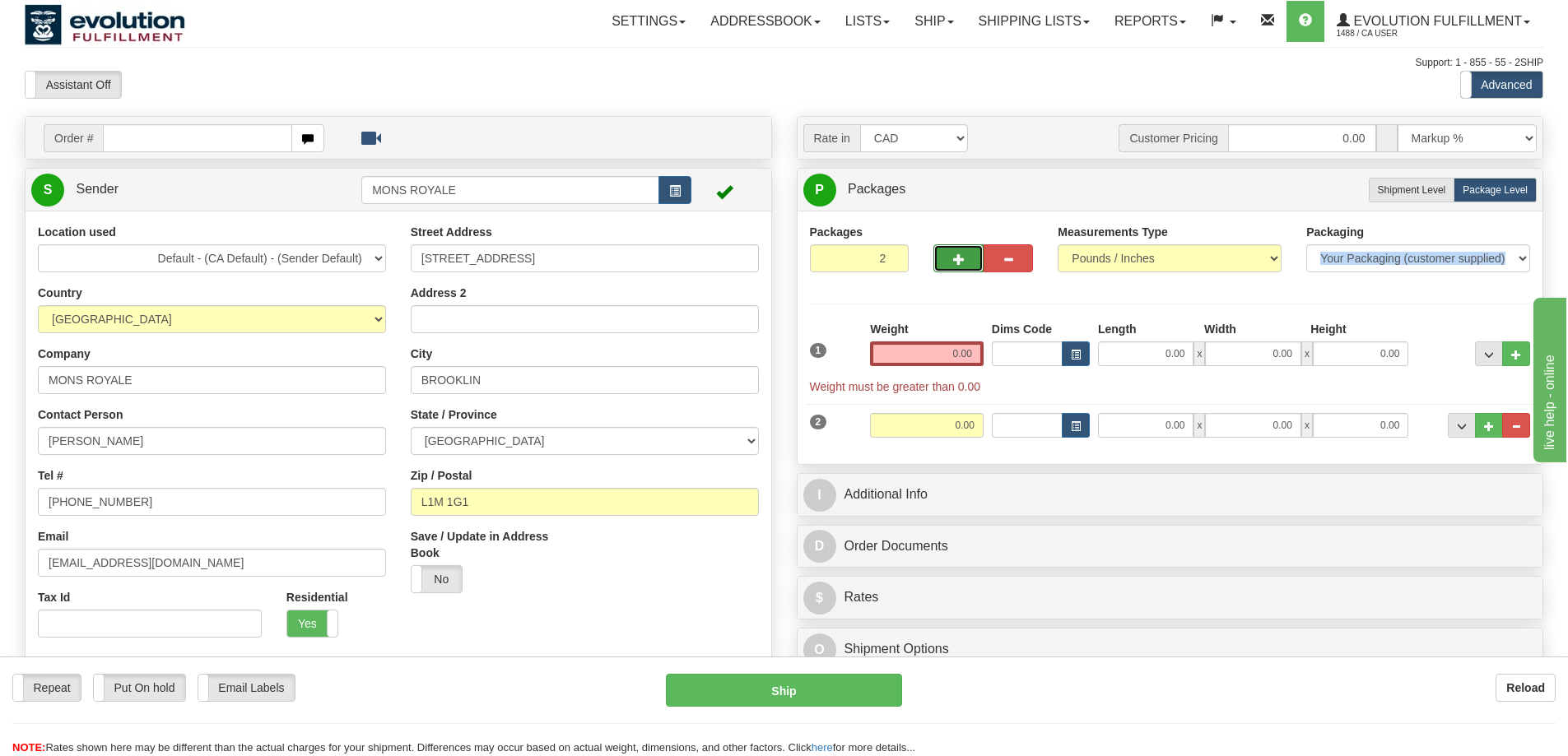
click at [944, 251] on button "button" at bounding box center [957, 258] width 49 height 28
type input "3"
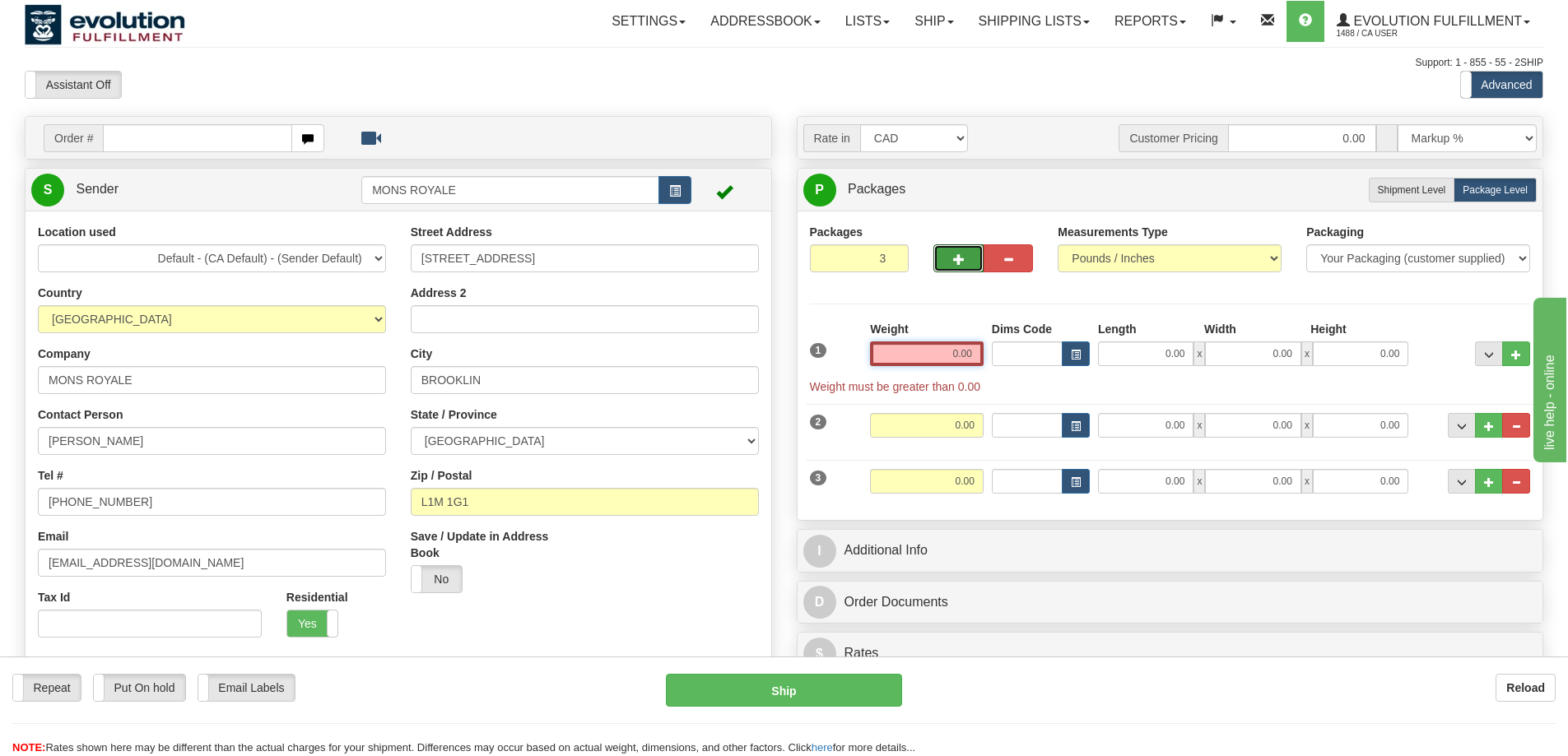
click at [951, 355] on input "0.00" at bounding box center [926, 354] width 113 height 25
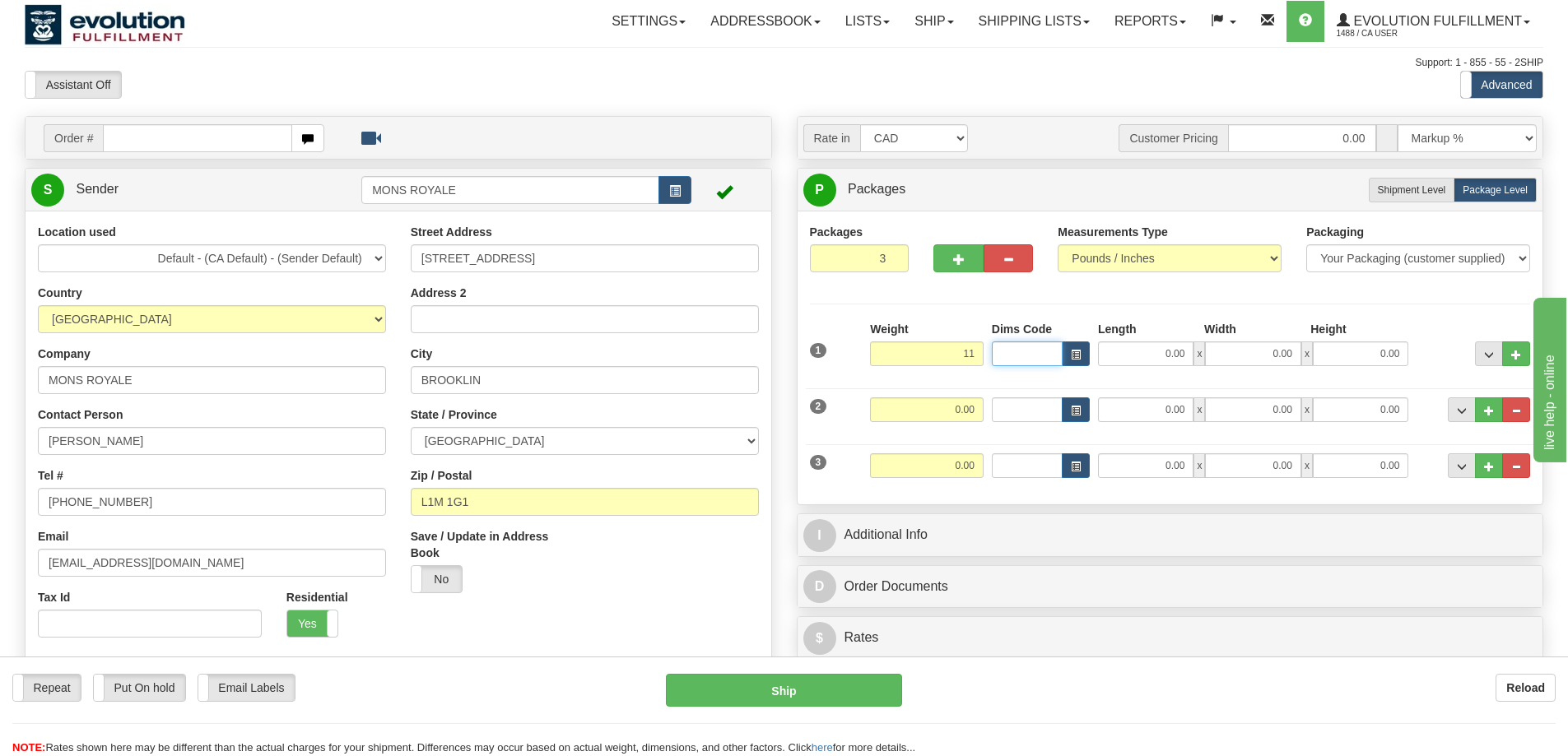
type input "11.00"
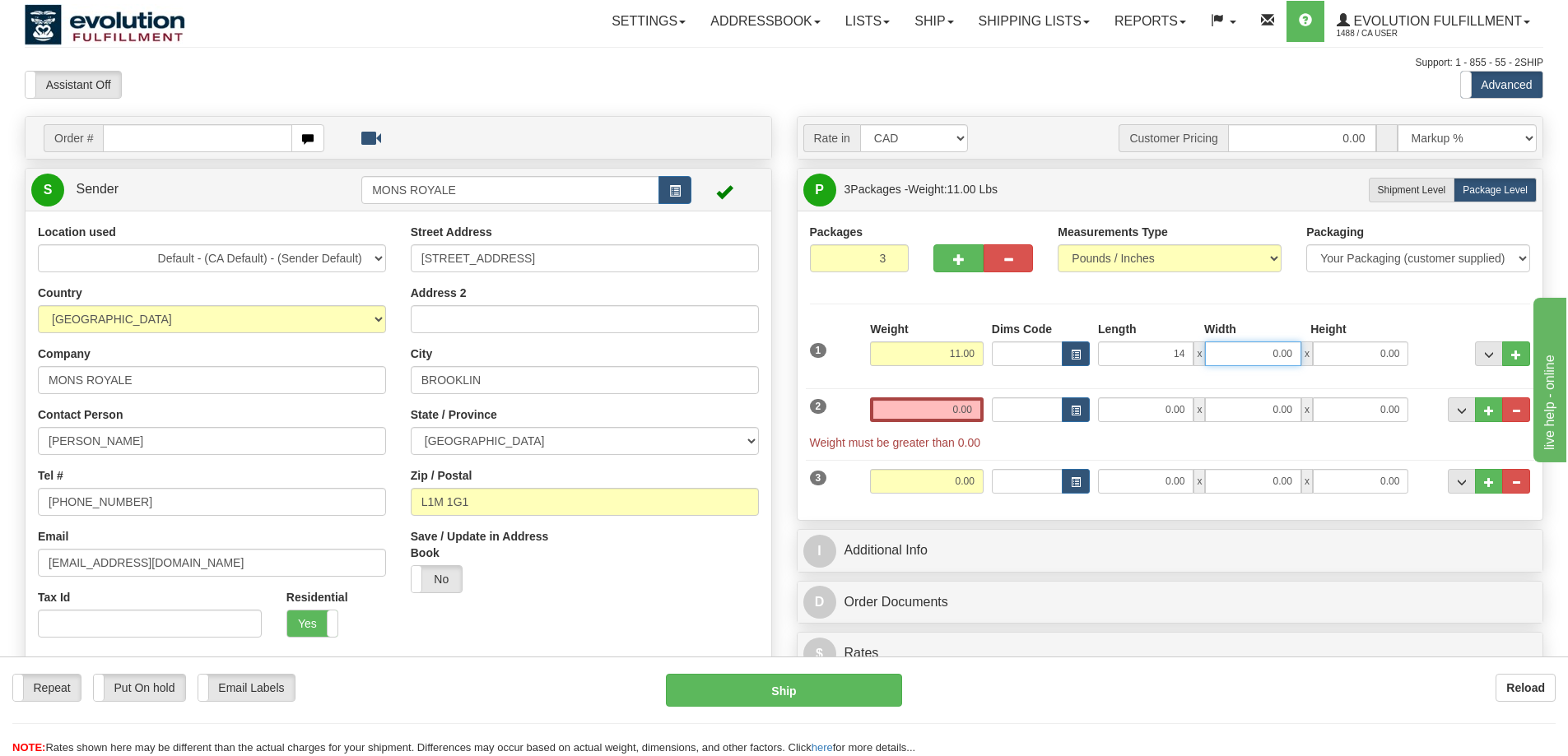
type input "14.00"
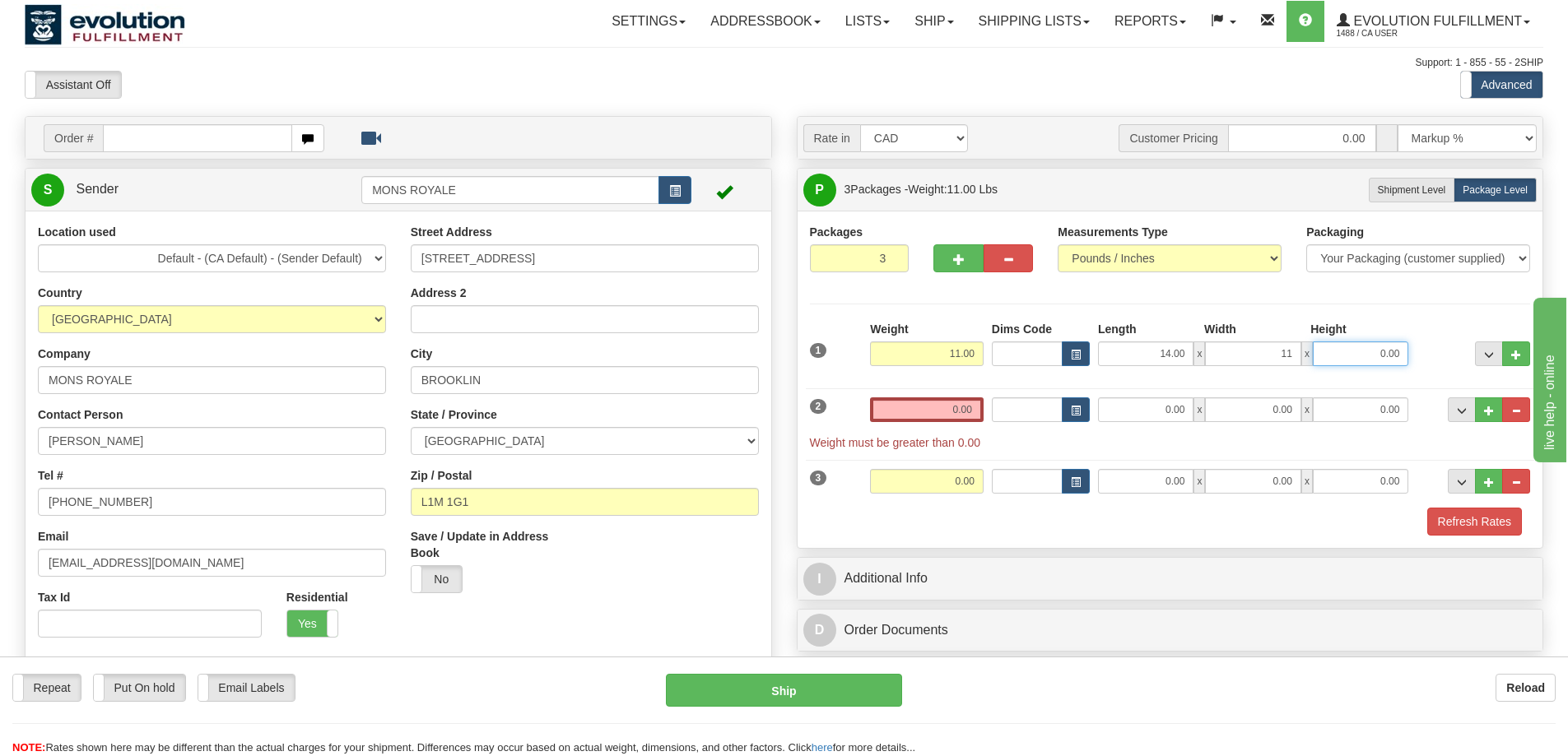
type input "11.00"
type input "15.00"
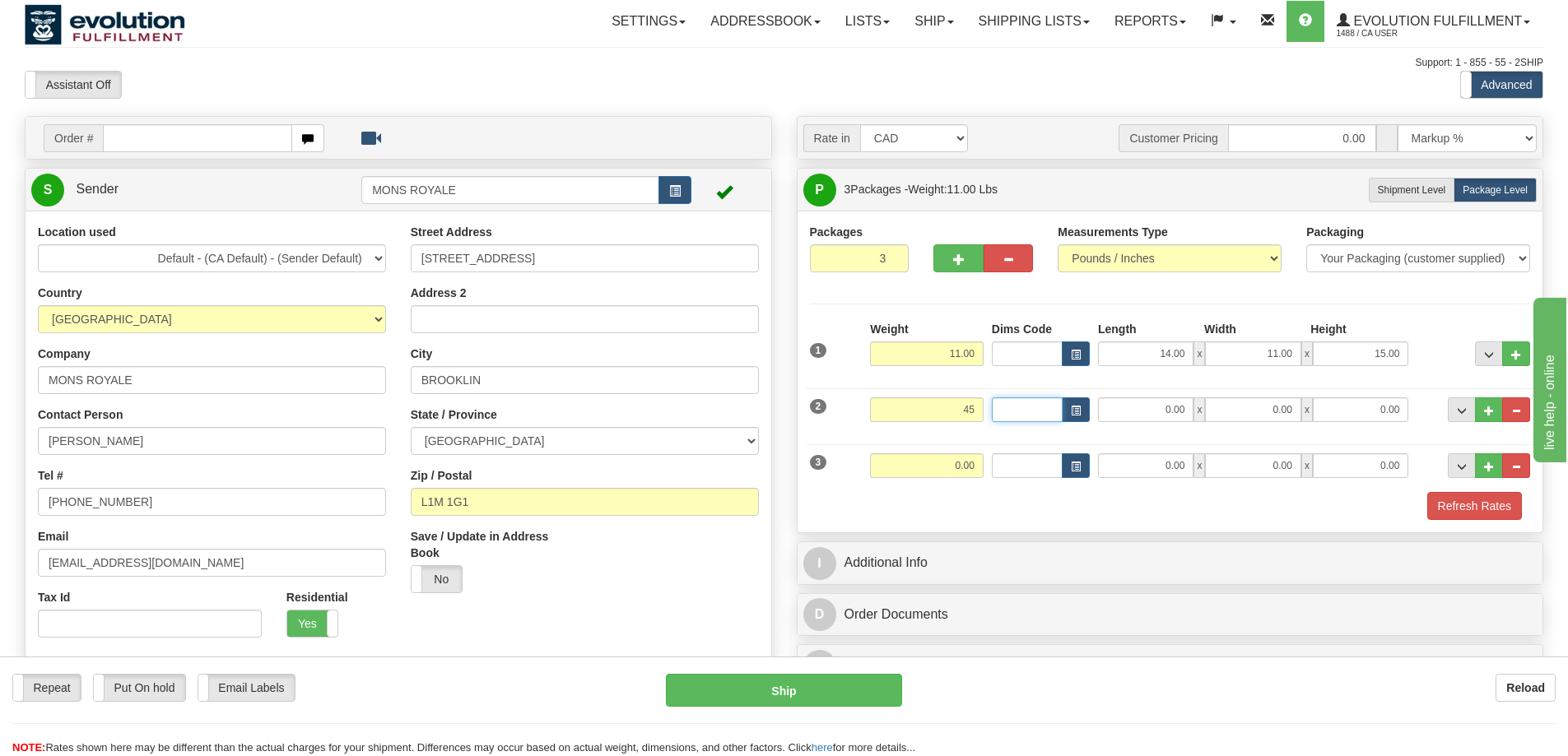
type input "45.00"
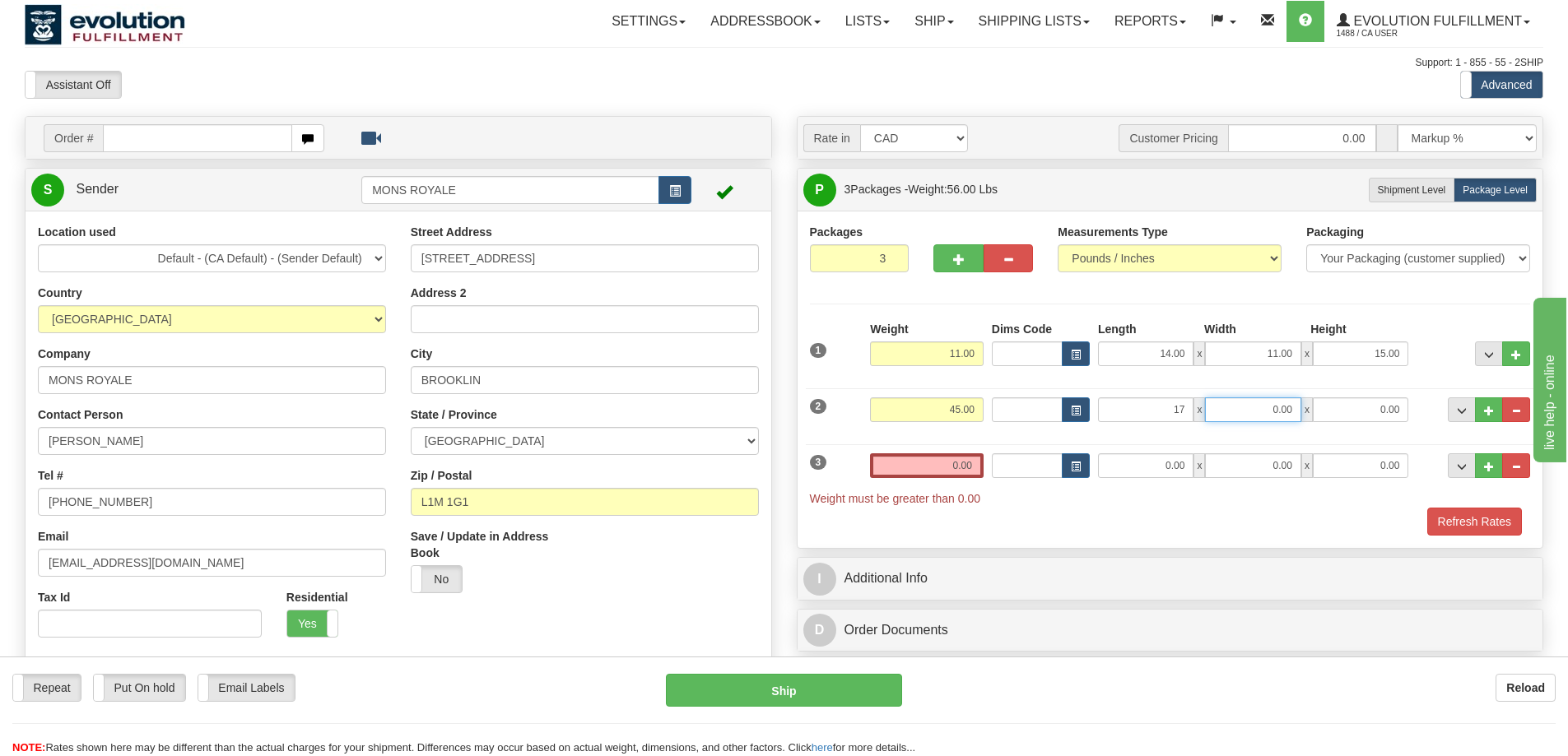
type input "17.00"
type input "24.00"
click at [955, 464] on input "0.00" at bounding box center [926, 465] width 113 height 25
click at [955, 464] on input "text" at bounding box center [926, 465] width 113 height 25
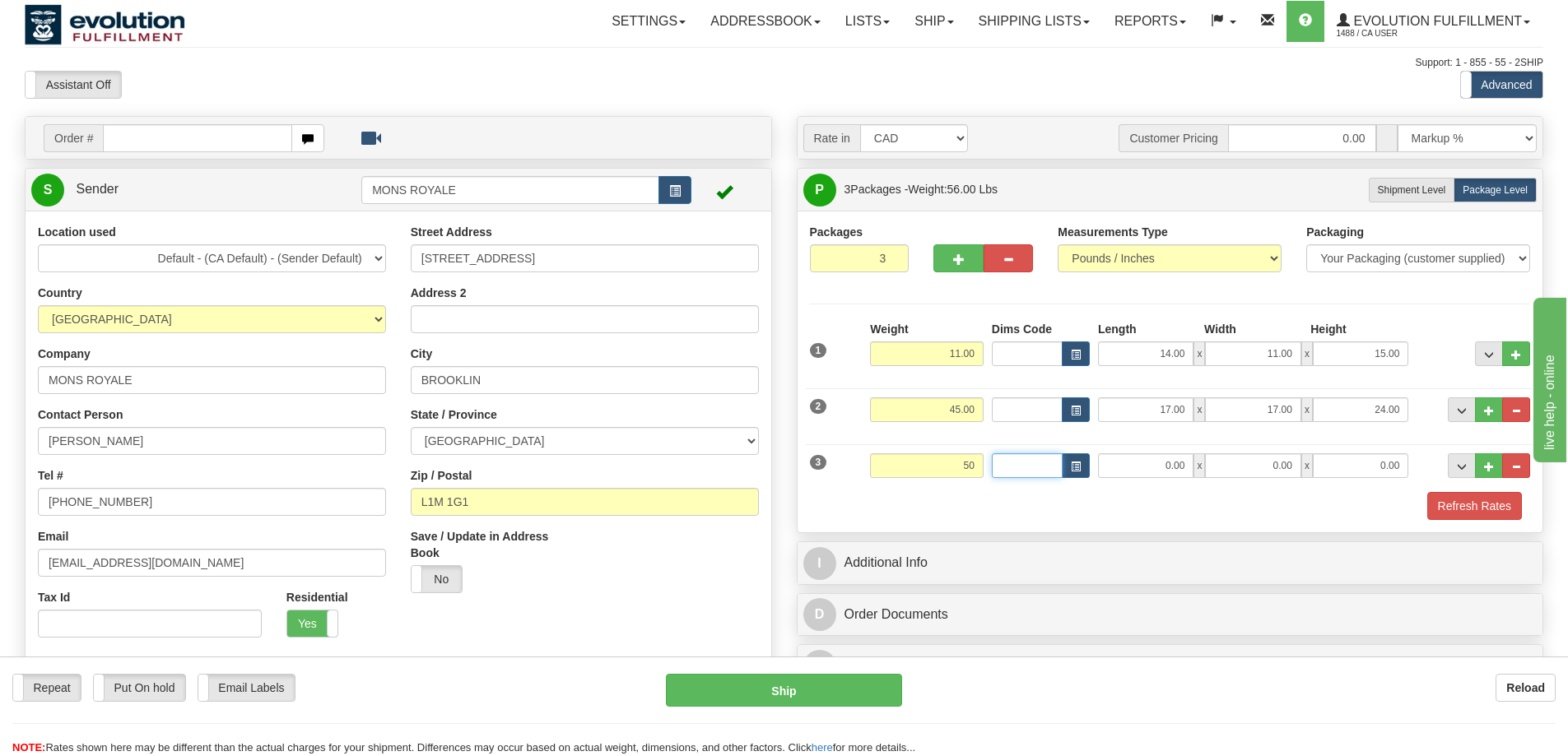
type input "50.00"
type input "16.00"
type input "13.00"
type input "32.00"
click at [1103, 521] on div "Packages 3 3 Measurements Type" at bounding box center [1170, 371] width 746 height 321
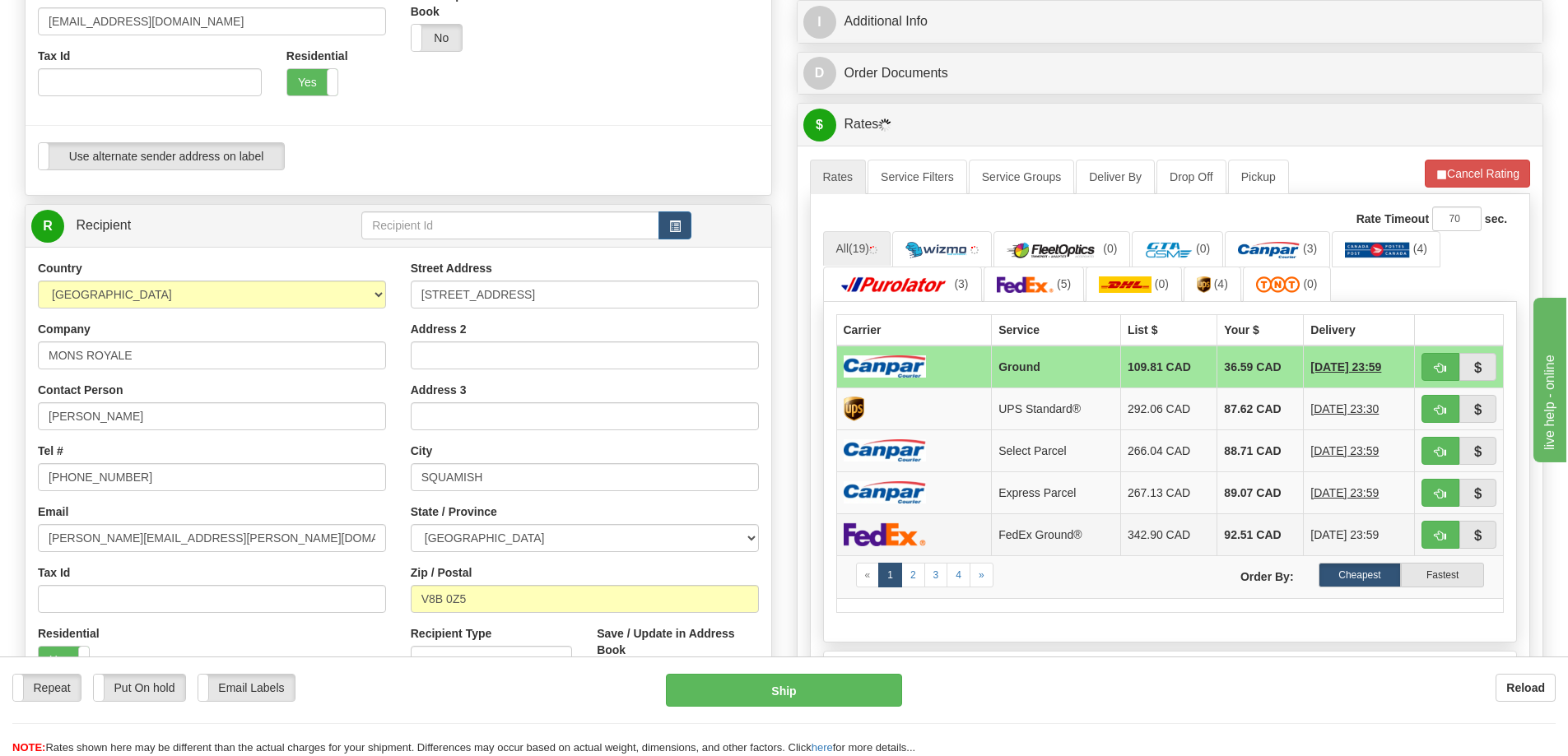
scroll to position [493, 0]
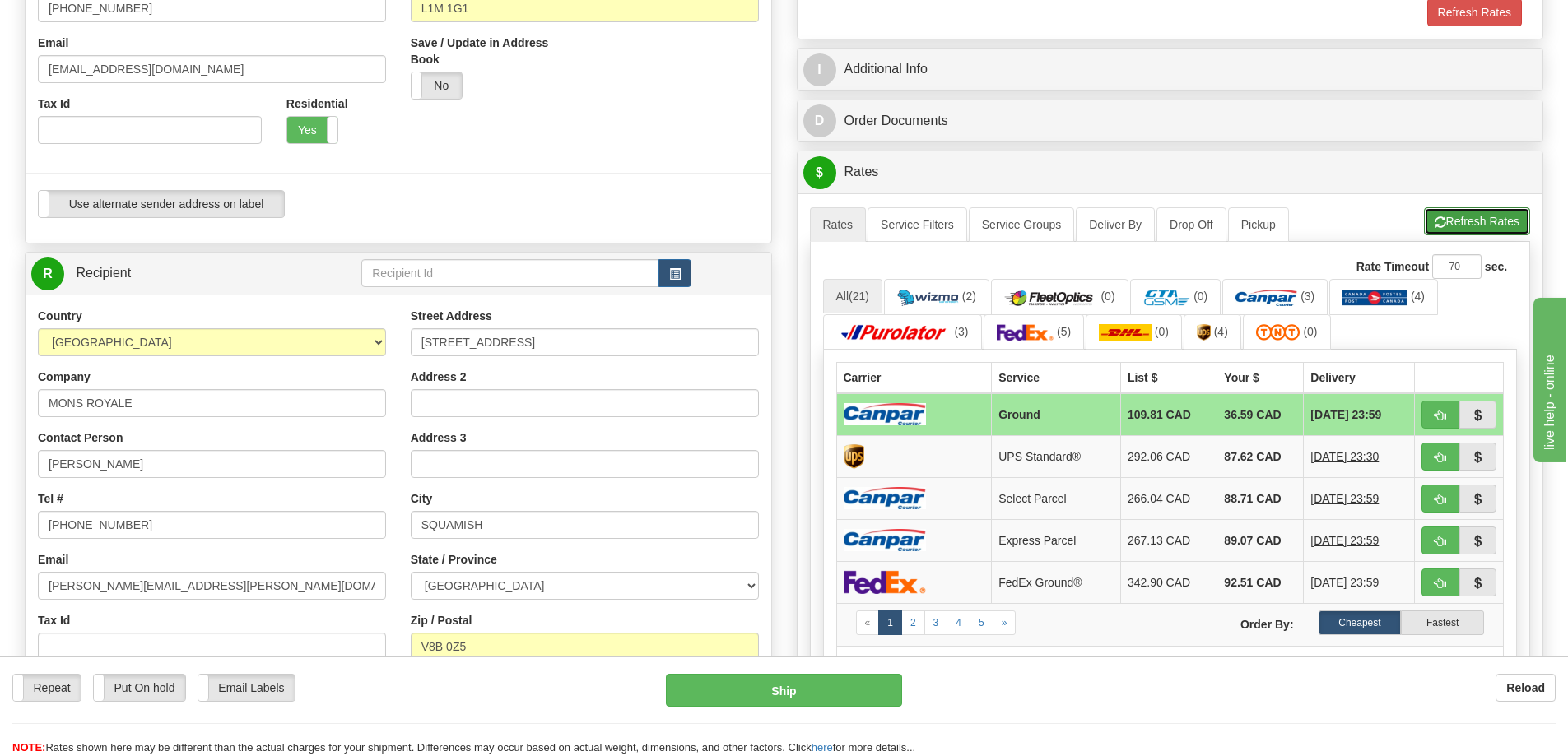
click at [1455, 217] on button "Refresh Rates" at bounding box center [1476, 221] width 107 height 28
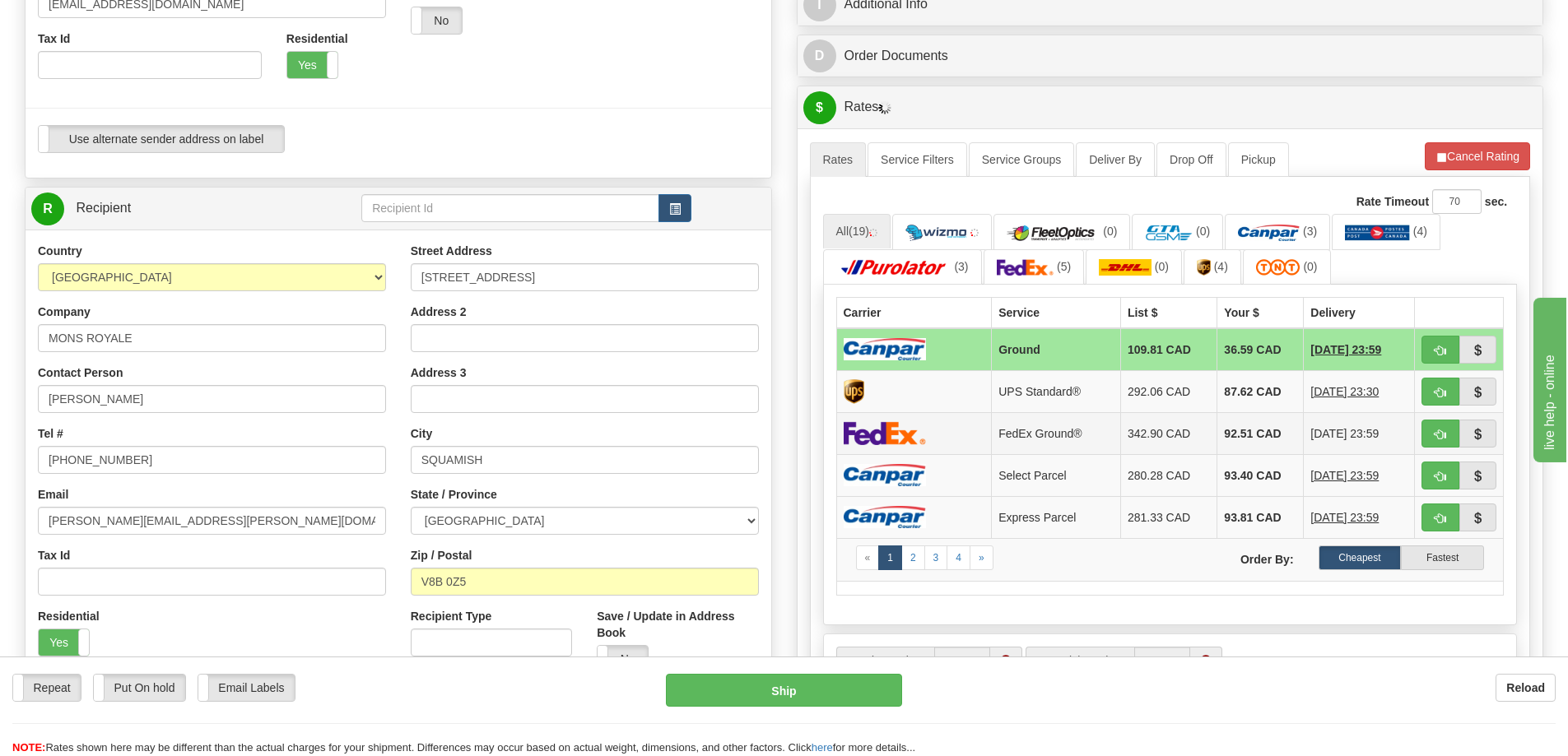
scroll to position [658, 0]
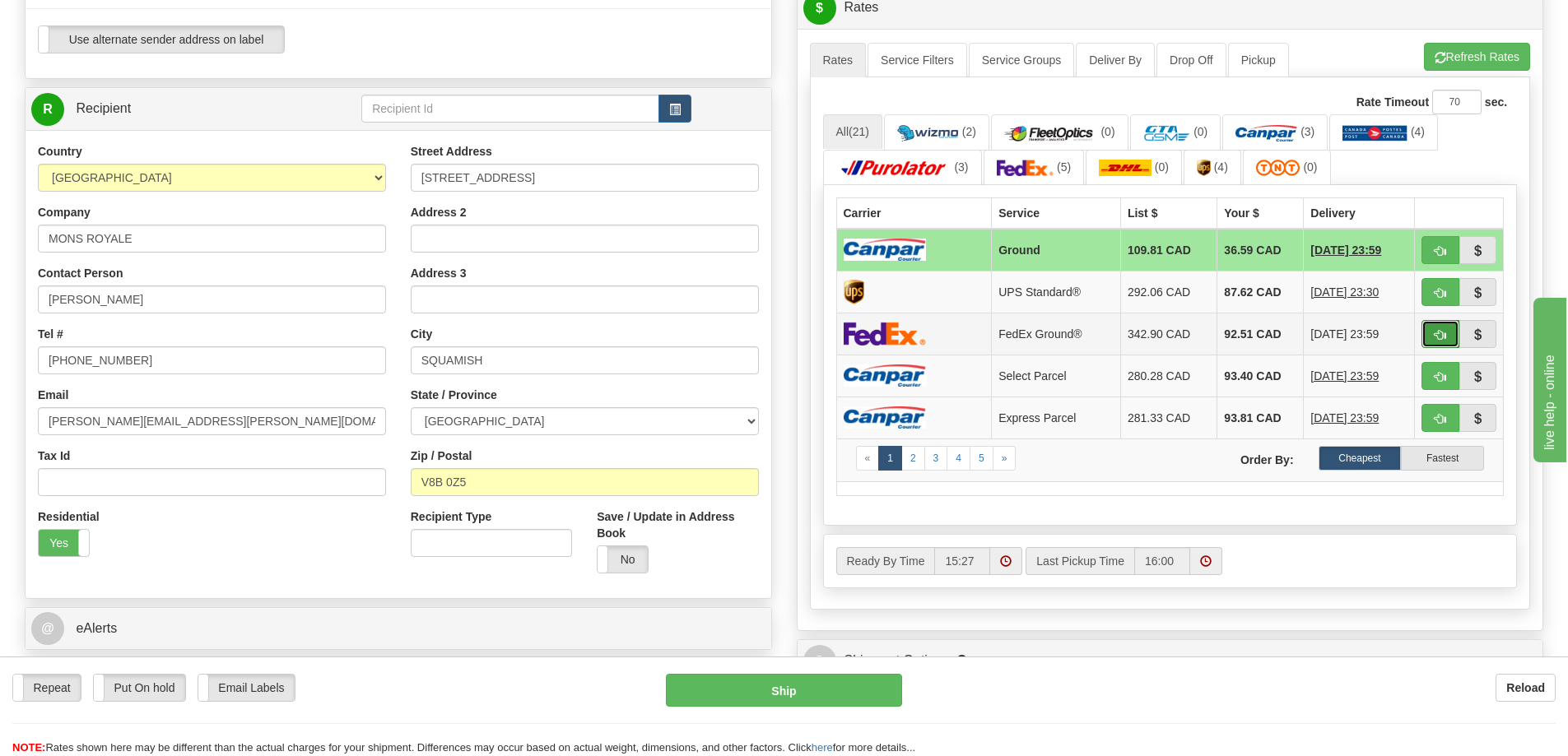
click at [1434, 327] on button "button" at bounding box center [1439, 334] width 37 height 28
type input "92"
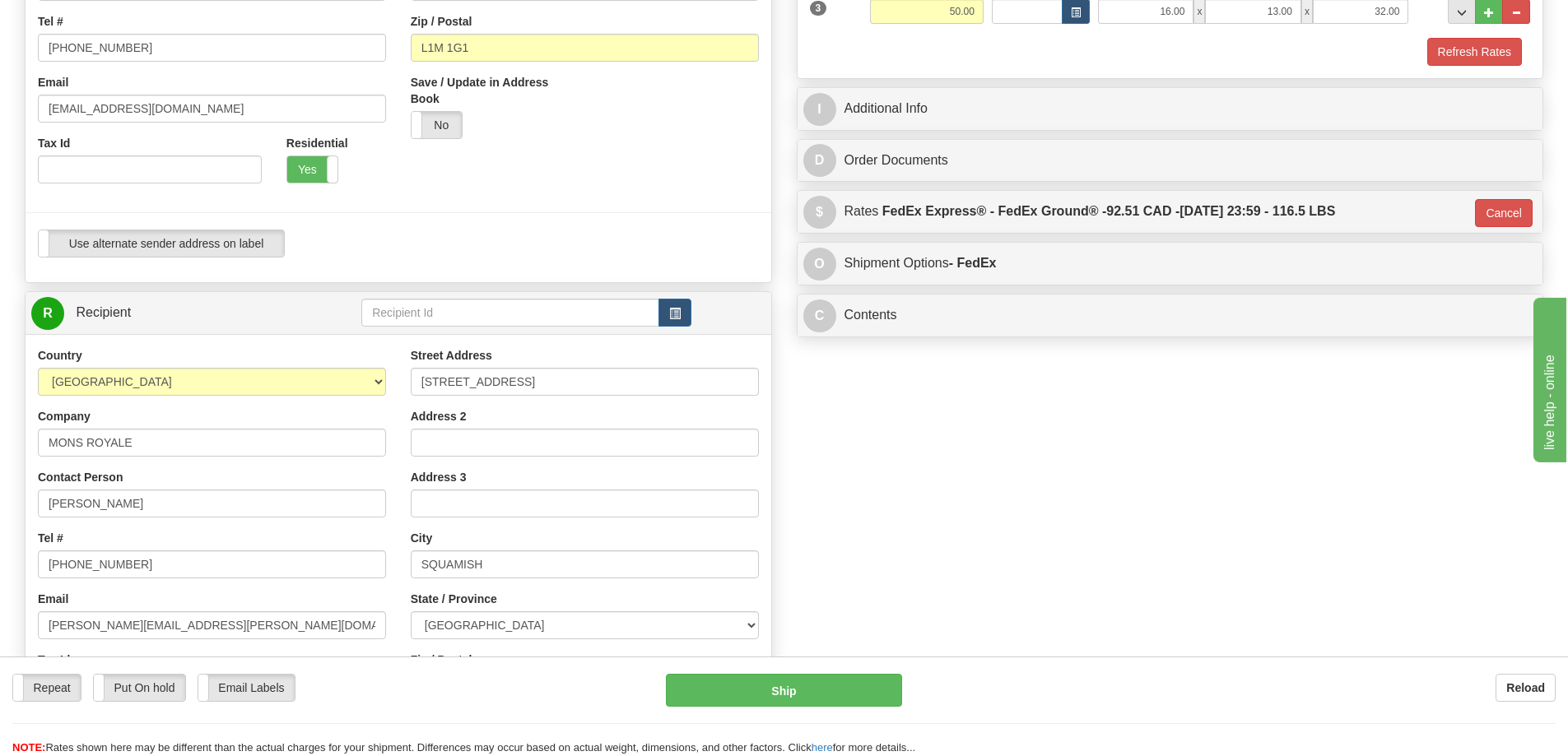
scroll to position [412, 0]
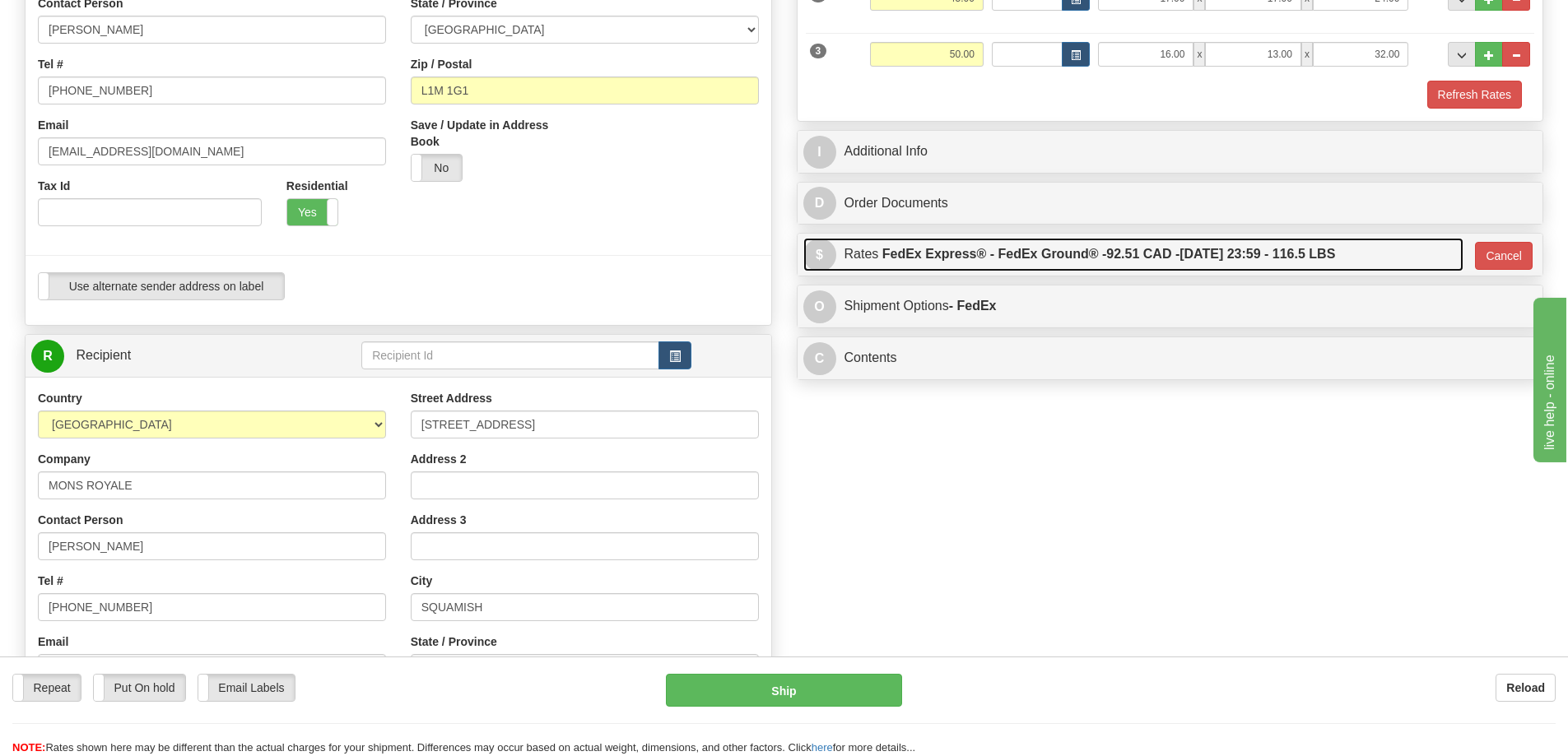
click at [816, 255] on span "$" at bounding box center [820, 255] width 33 height 33
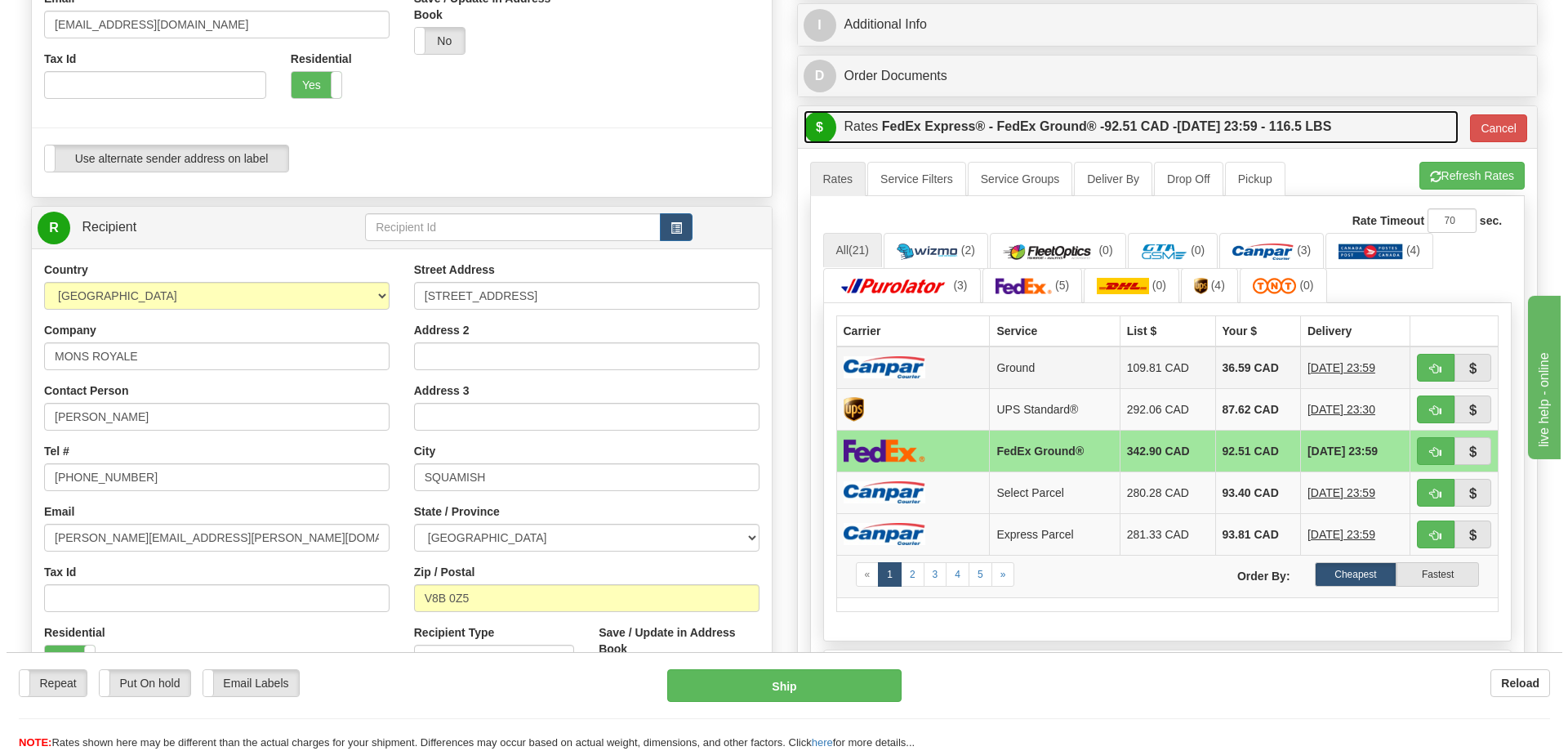
scroll to position [572, 0]
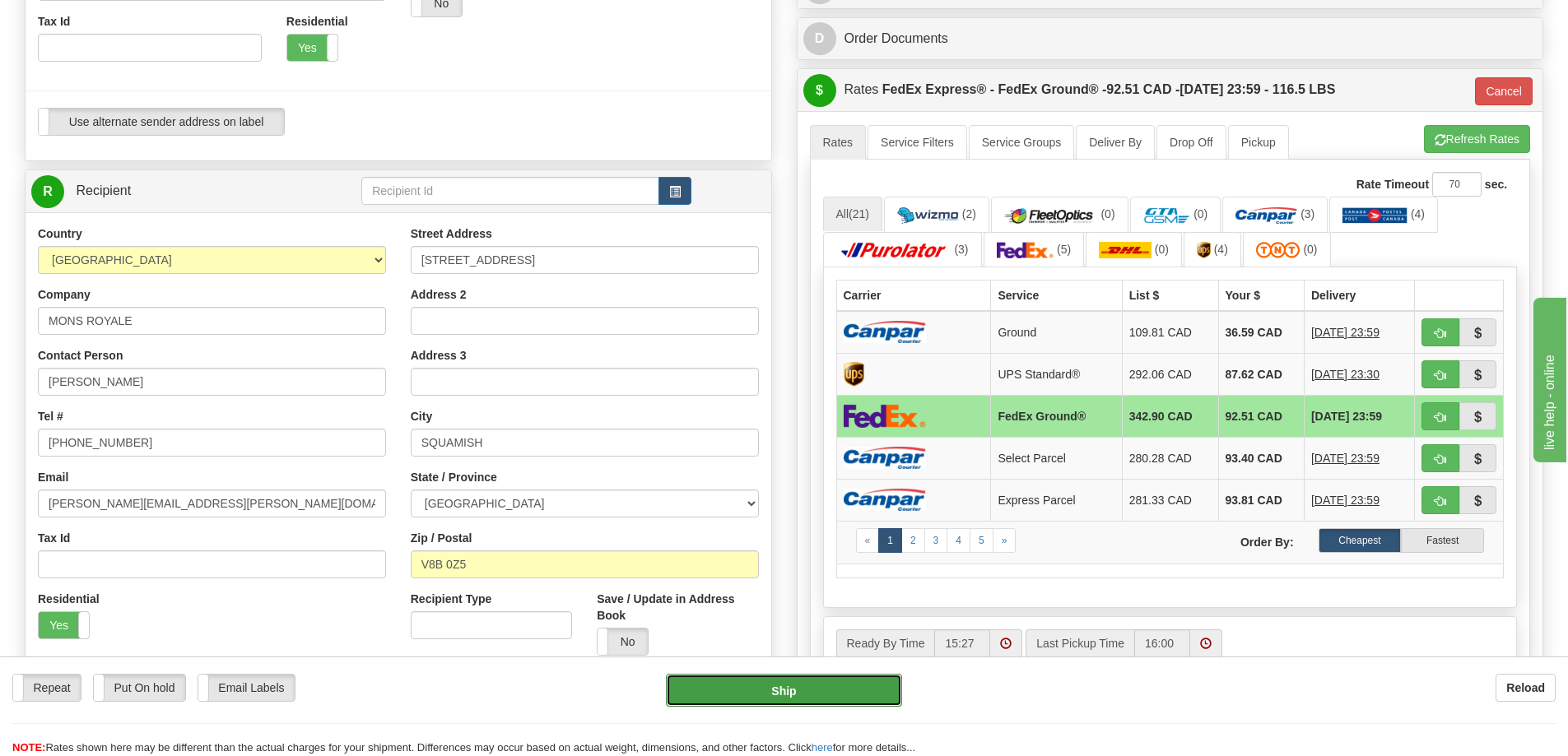
click at [782, 693] on button "Ship" at bounding box center [784, 690] width 236 height 33
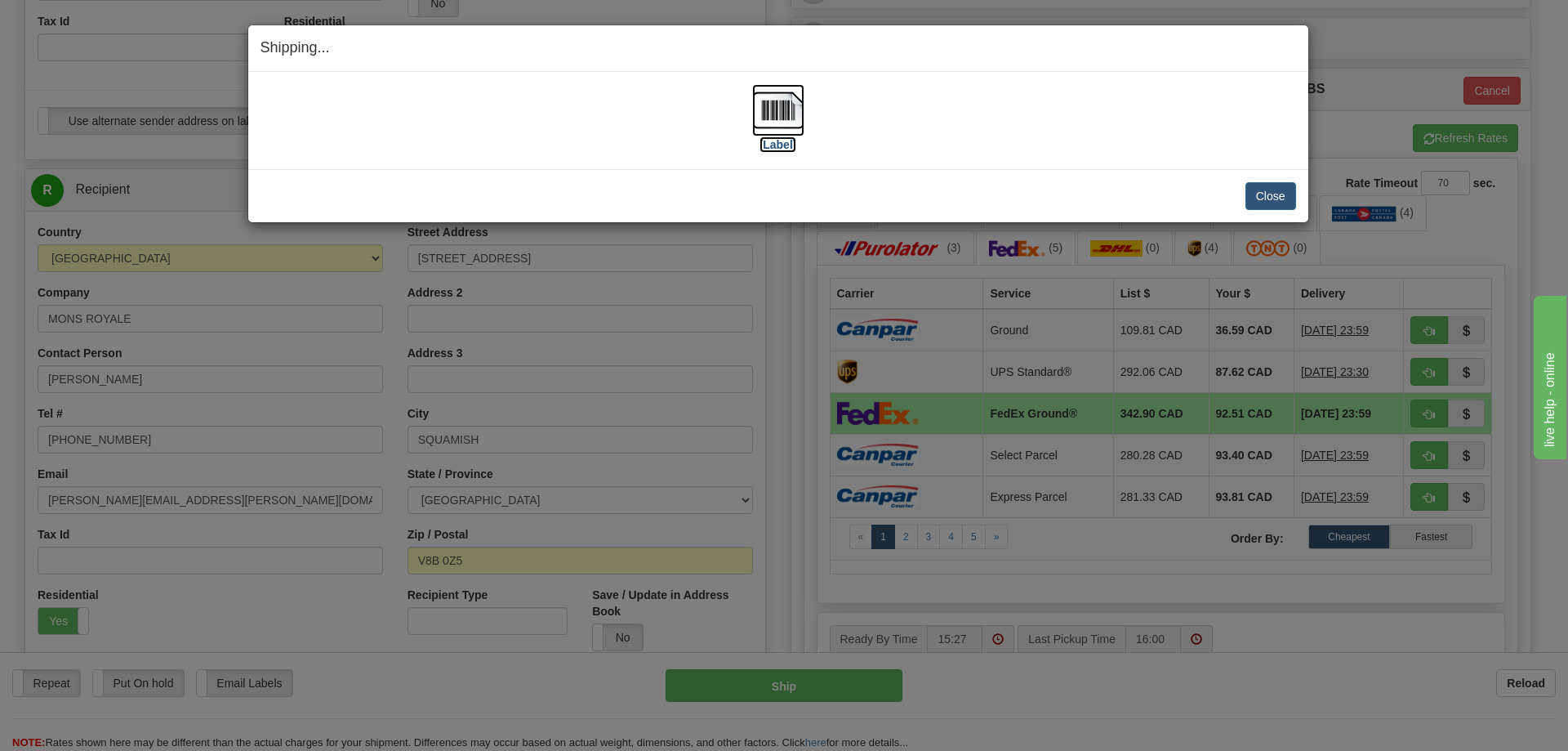
click at [772, 91] on img at bounding box center [778, 110] width 52 height 52
